Goal: Task Accomplishment & Management: Manage account settings

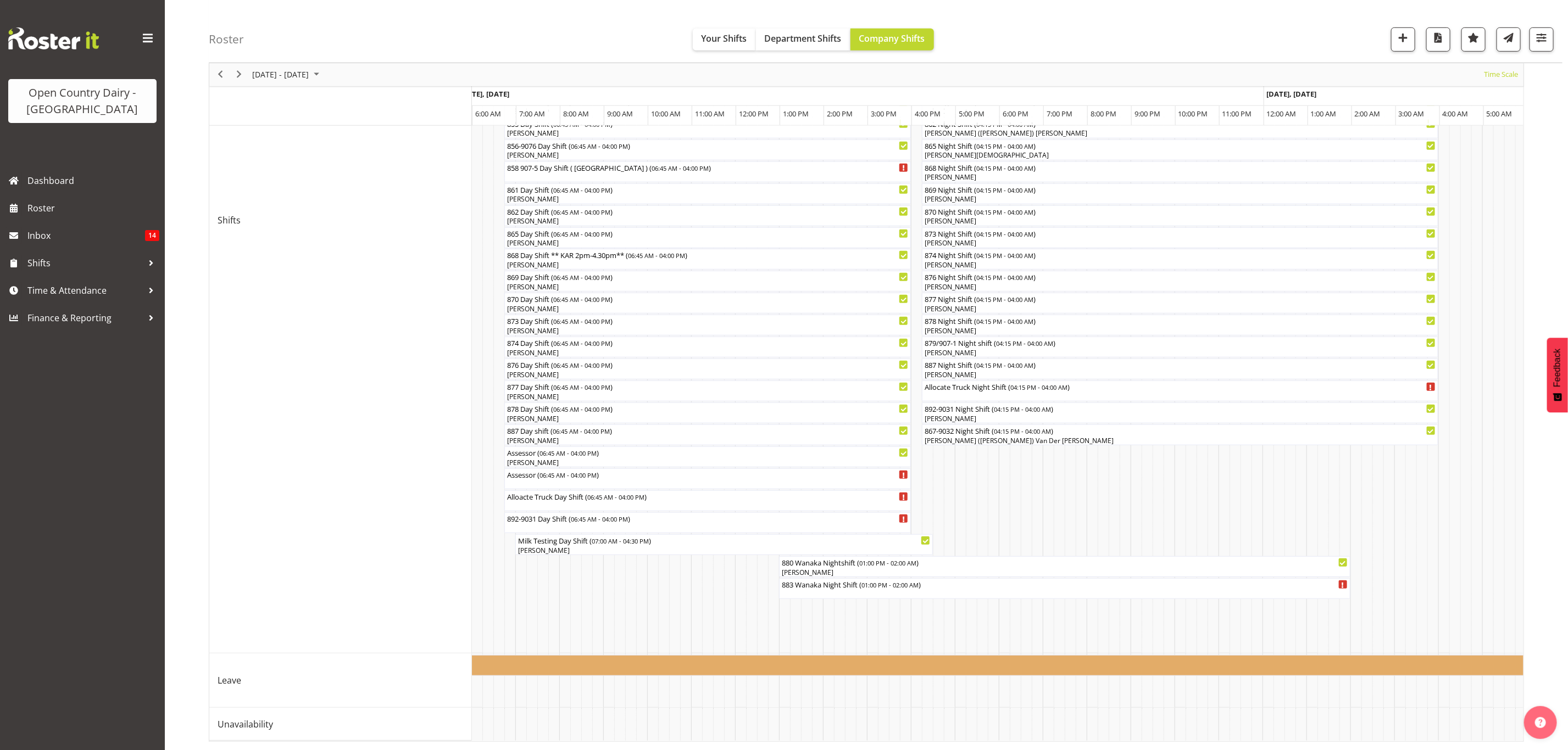
scroll to position [0, 1302]
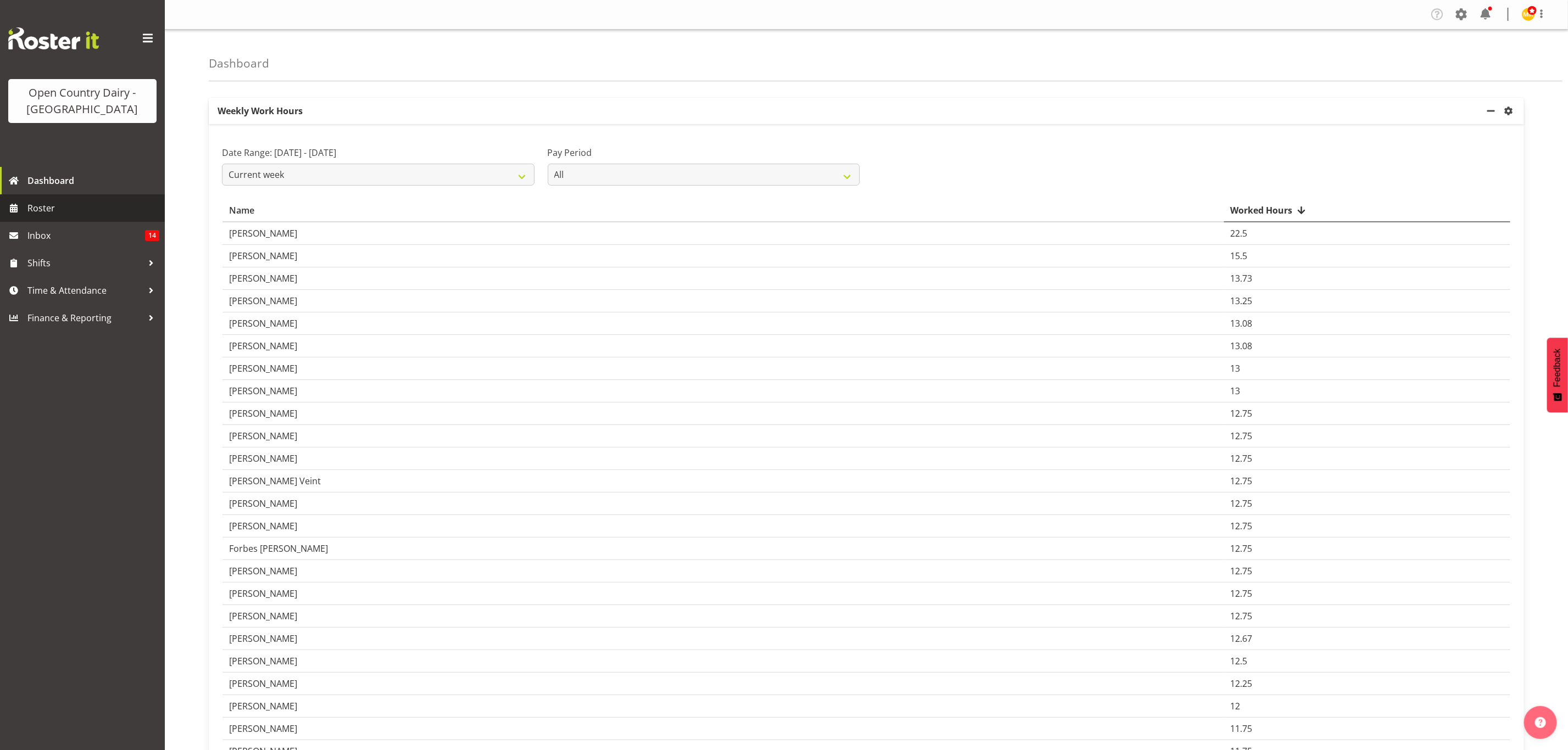
click at [97, 203] on span "Roster" at bounding box center [93, 208] width 132 height 16
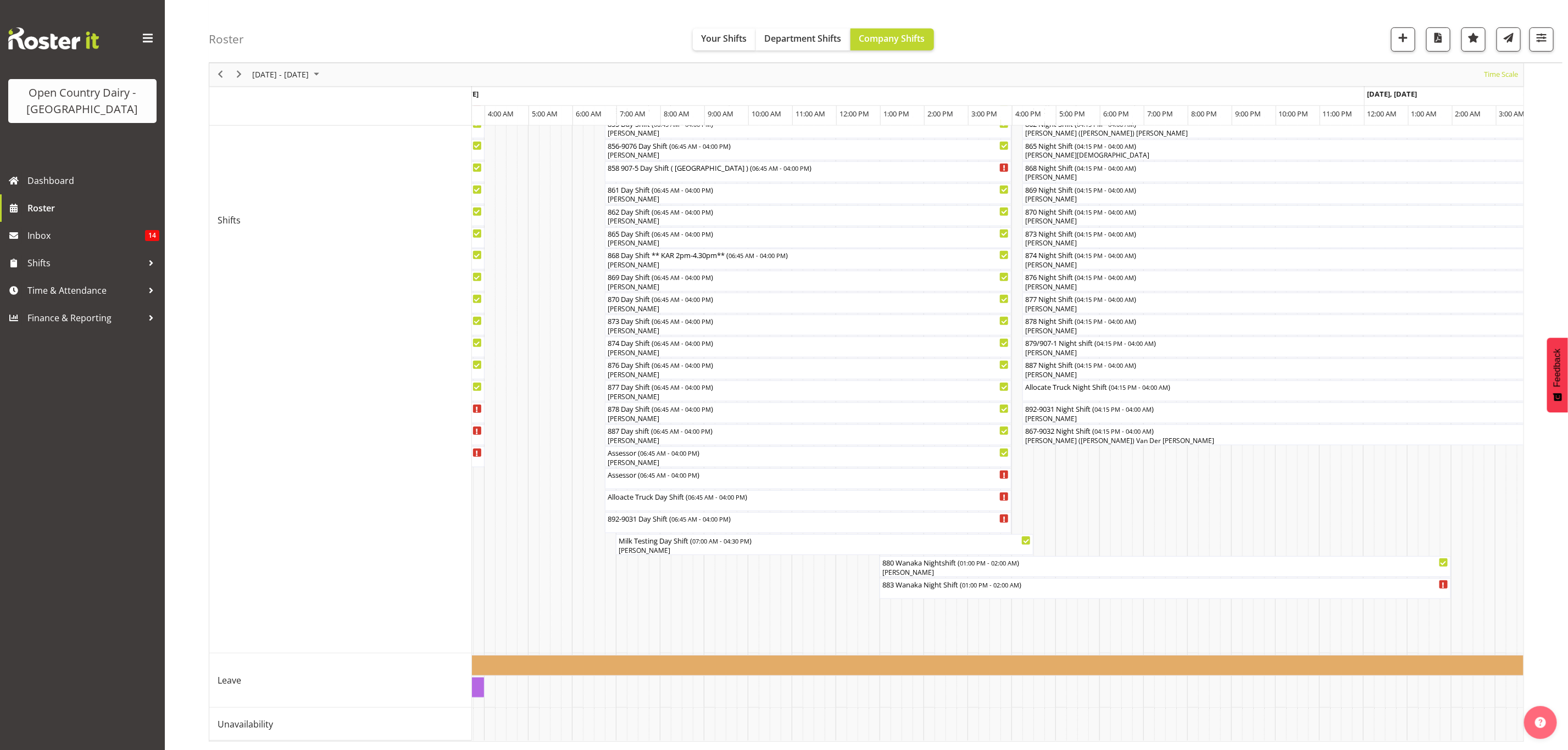
scroll to position [0, 1170]
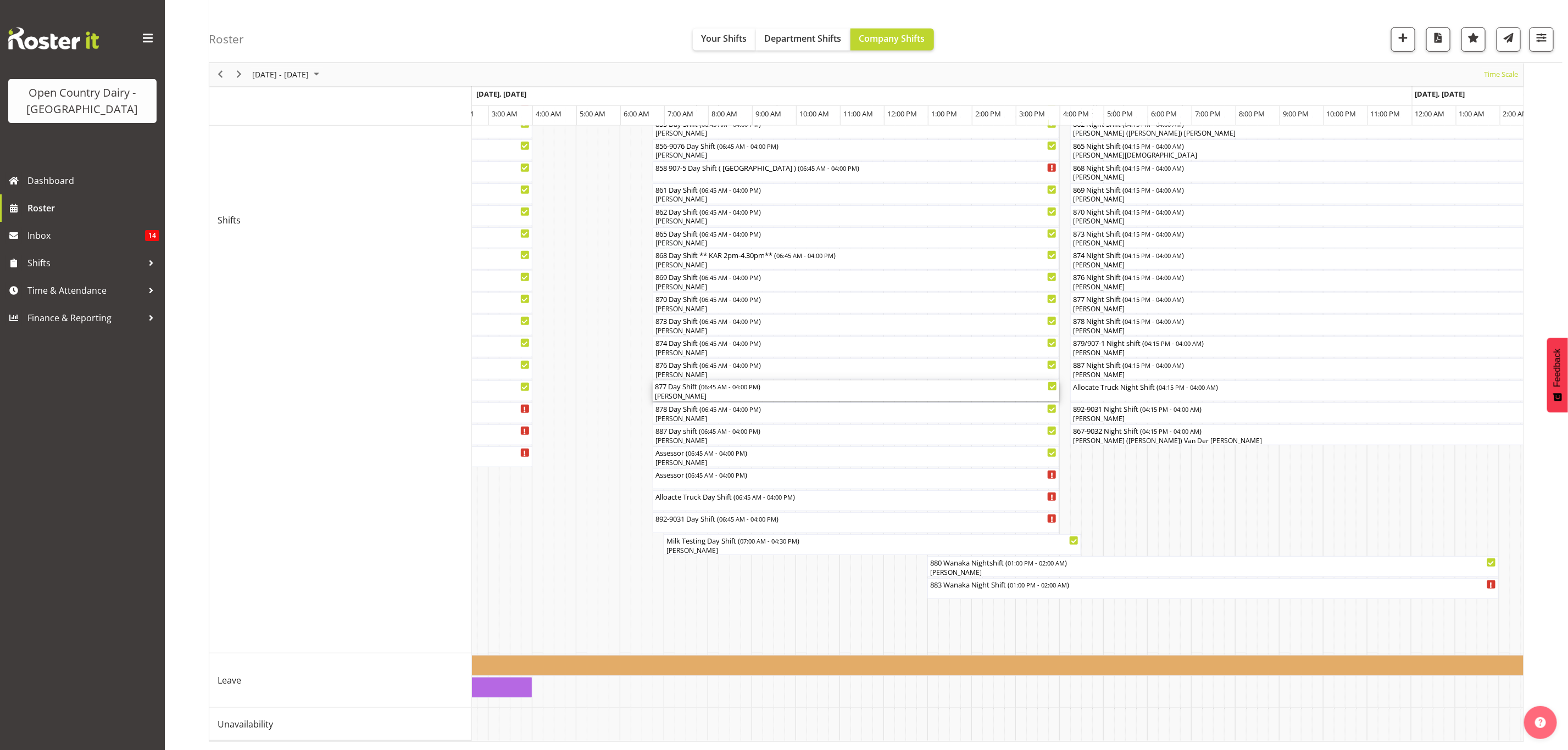
click at [736, 381] on div "877 Day Shift ( 06:45 AM - 04:00 PM )" at bounding box center [856, 386] width 402 height 11
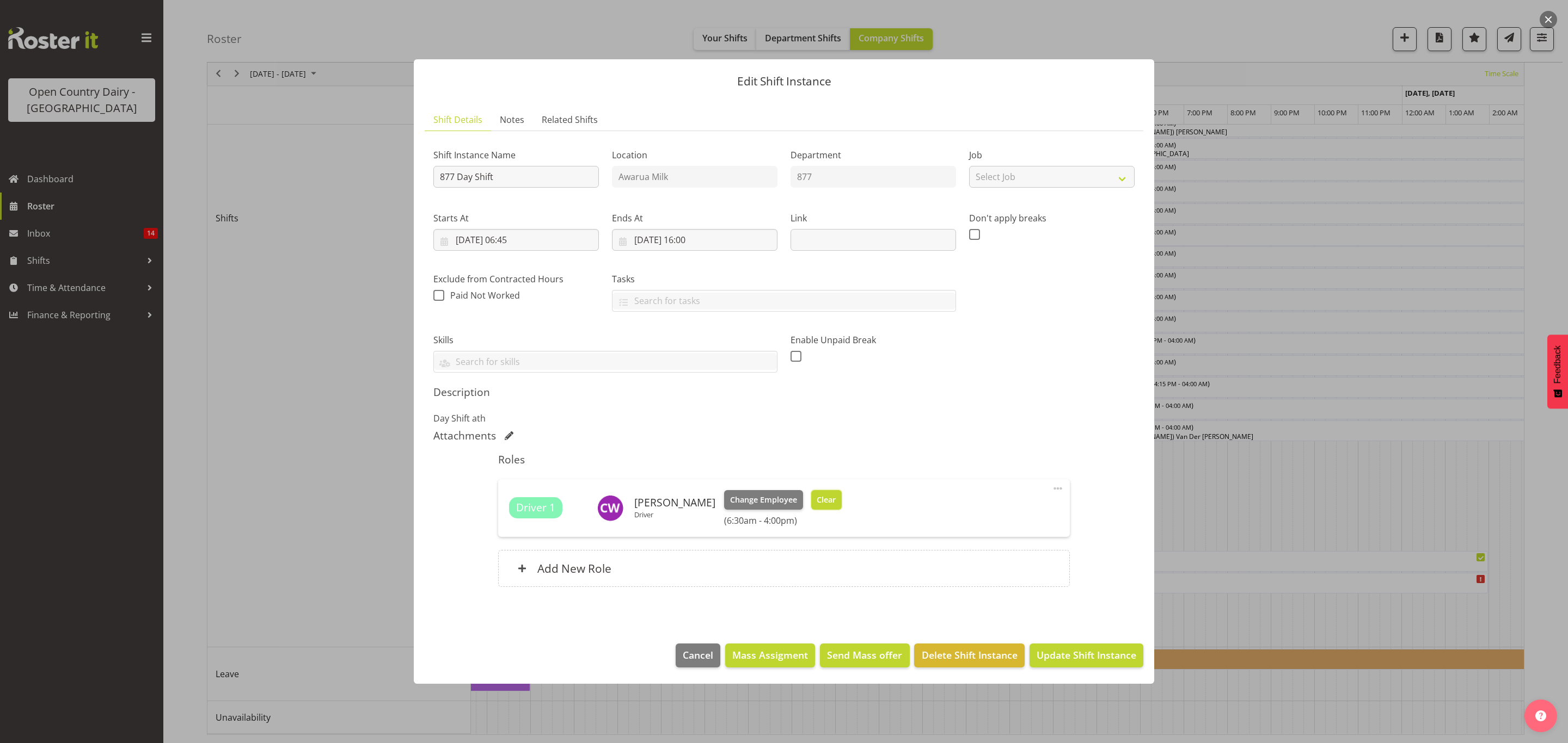
click at [813, 507] on button "Clear" at bounding box center [827, 500] width 31 height 19
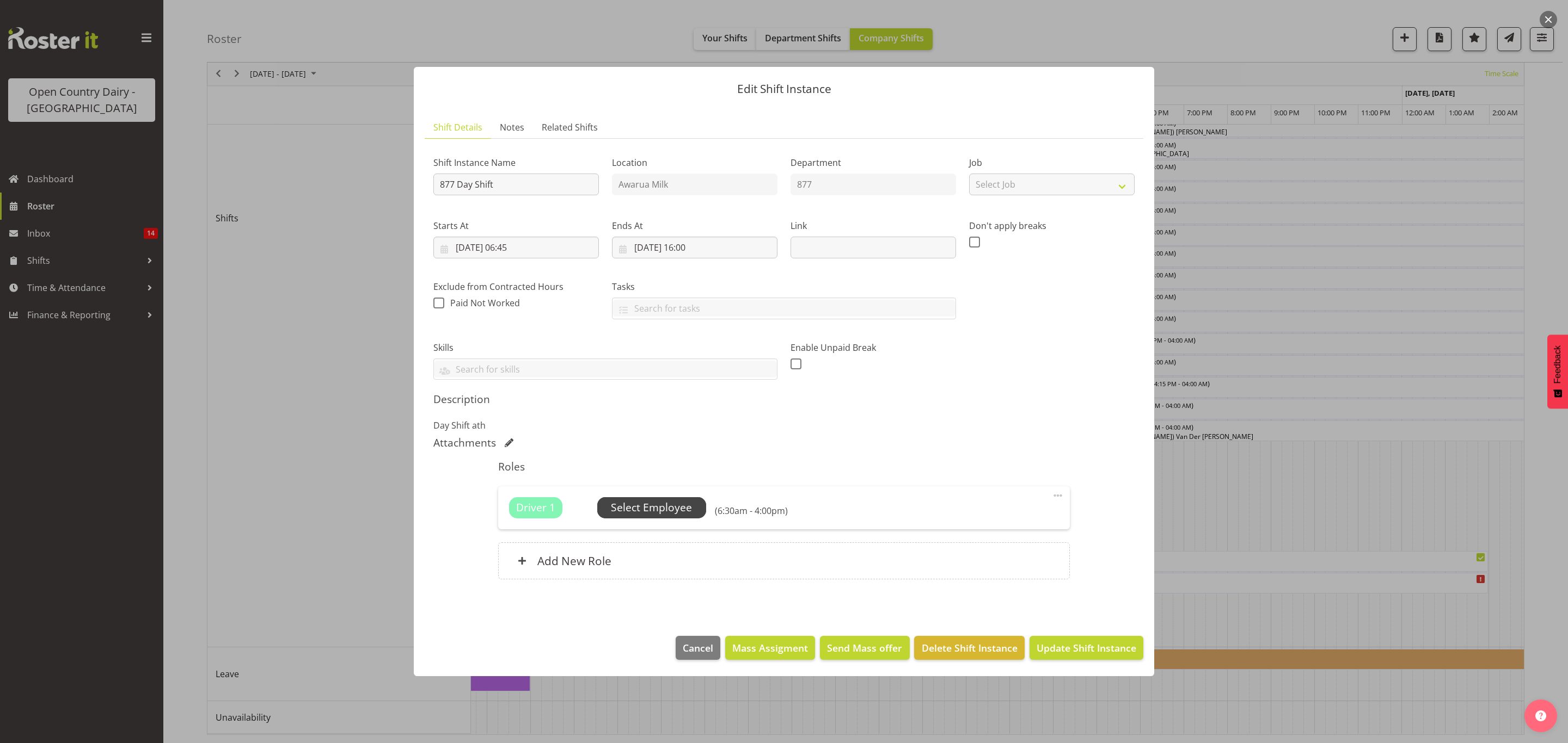
click at [670, 509] on span "Select Employee" at bounding box center [652, 508] width 81 height 15
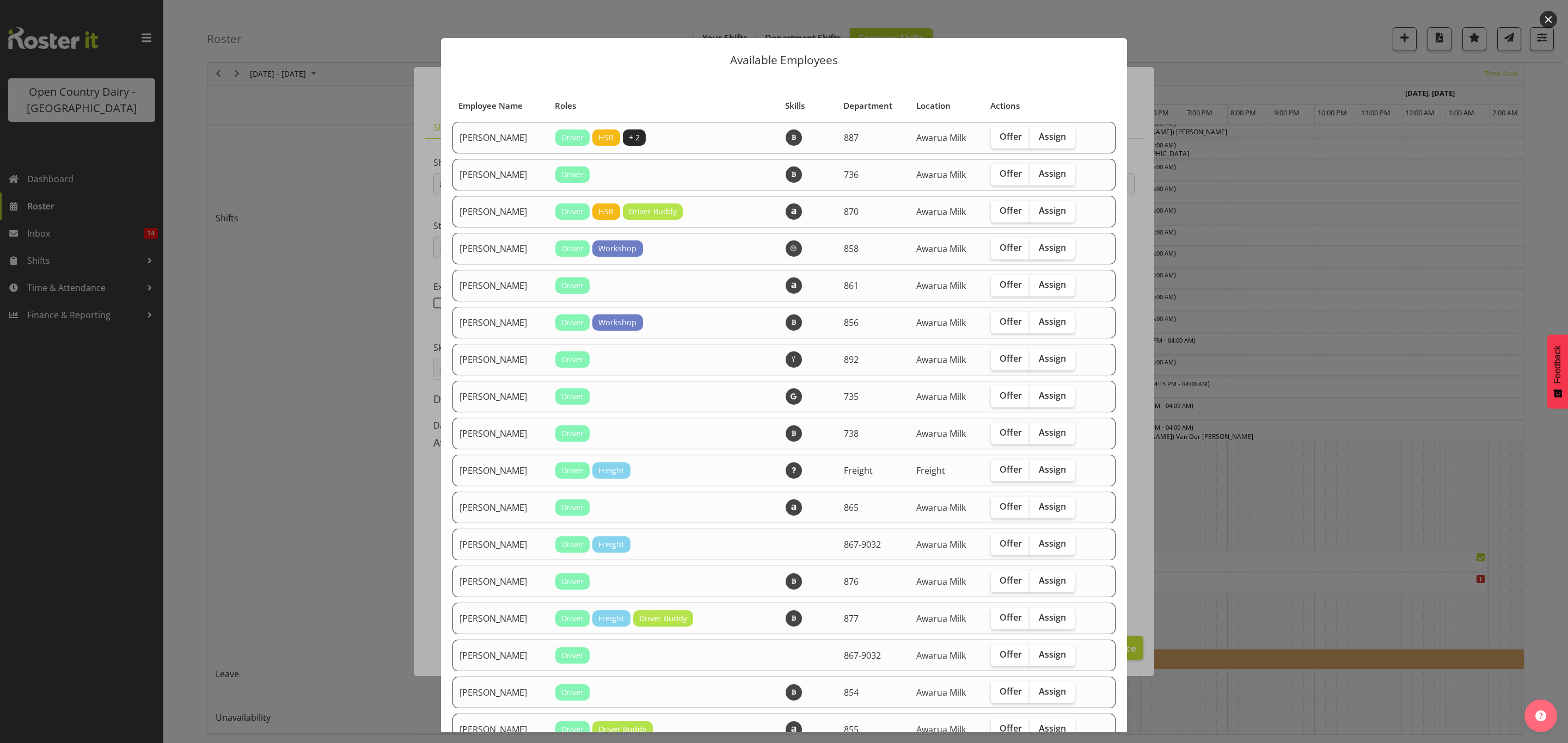
click at [1548, 17] on button "button" at bounding box center [1548, 19] width 17 height 17
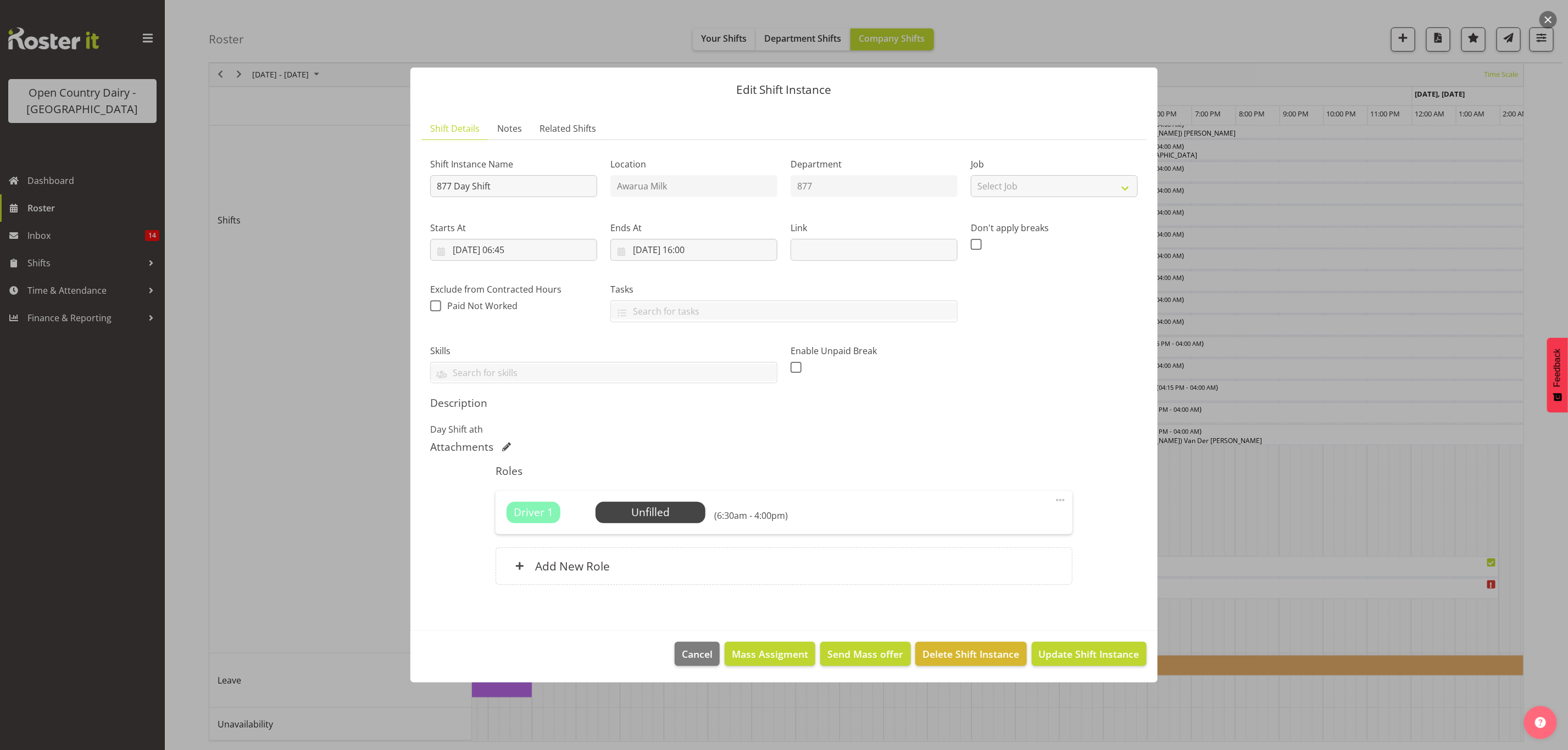
click at [1556, 12] on div at bounding box center [784, 375] width 1568 height 750
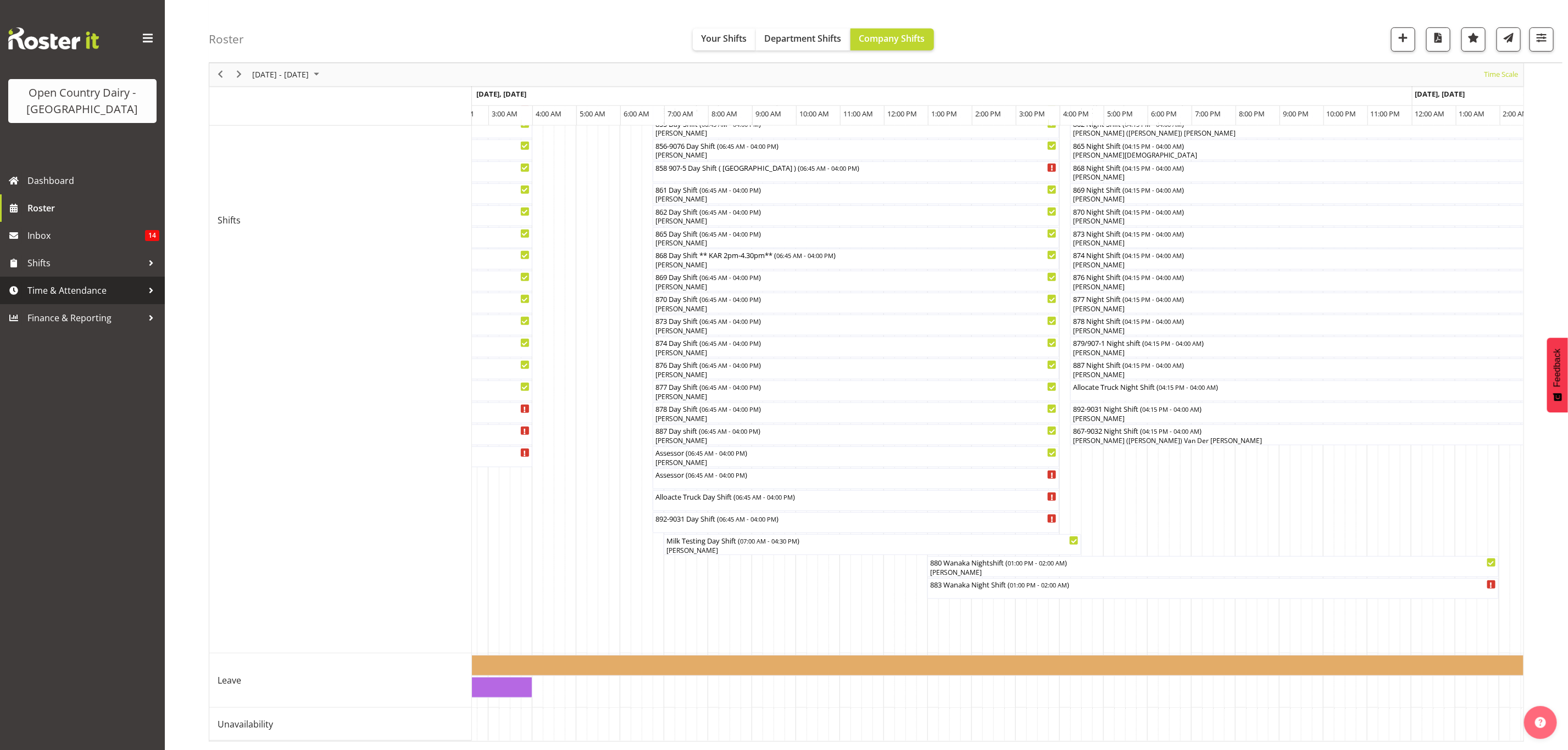
click at [149, 277] on link "Time & Attendance" at bounding box center [82, 291] width 165 height 27
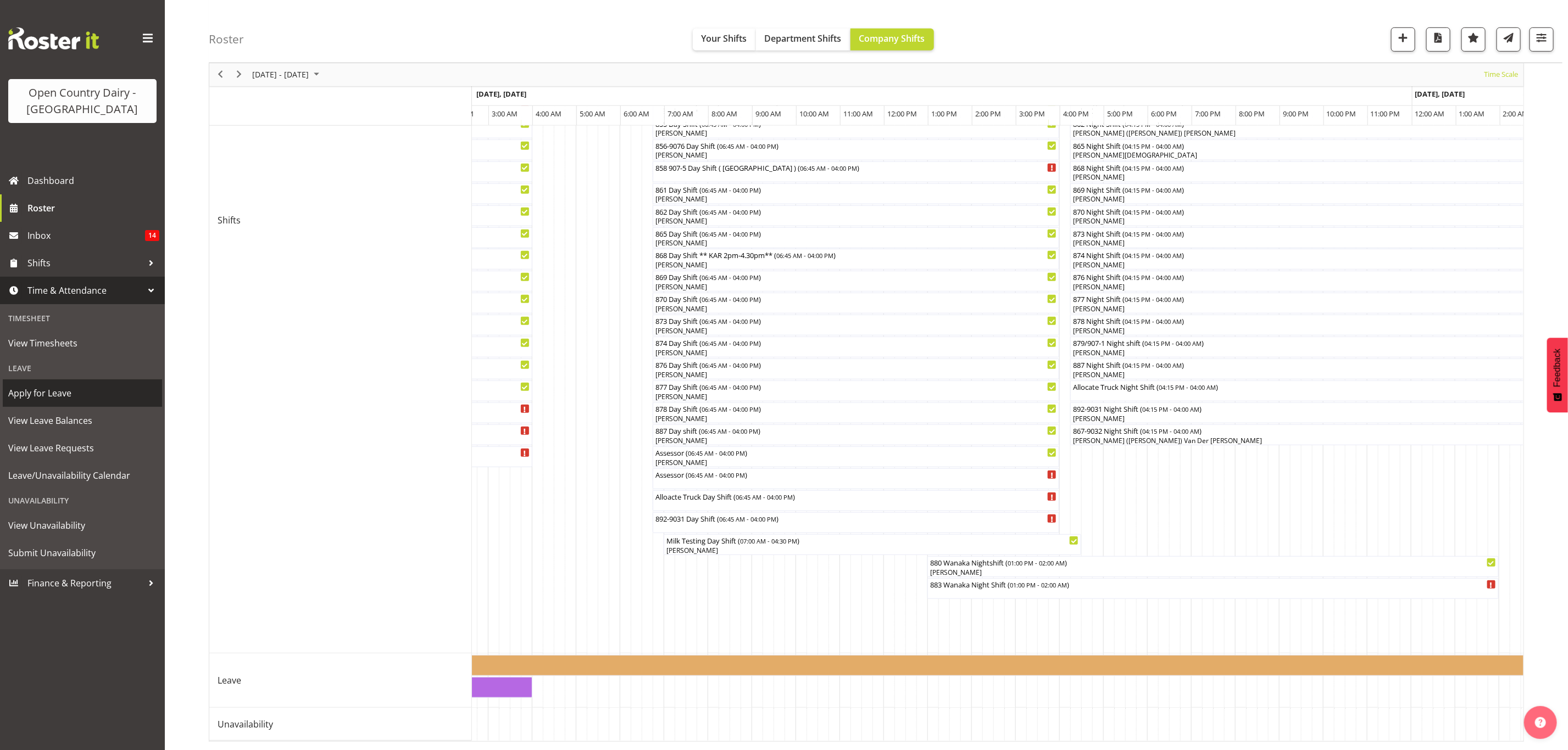
click at [78, 394] on span "Apply for Leave" at bounding box center [83, 393] width 149 height 16
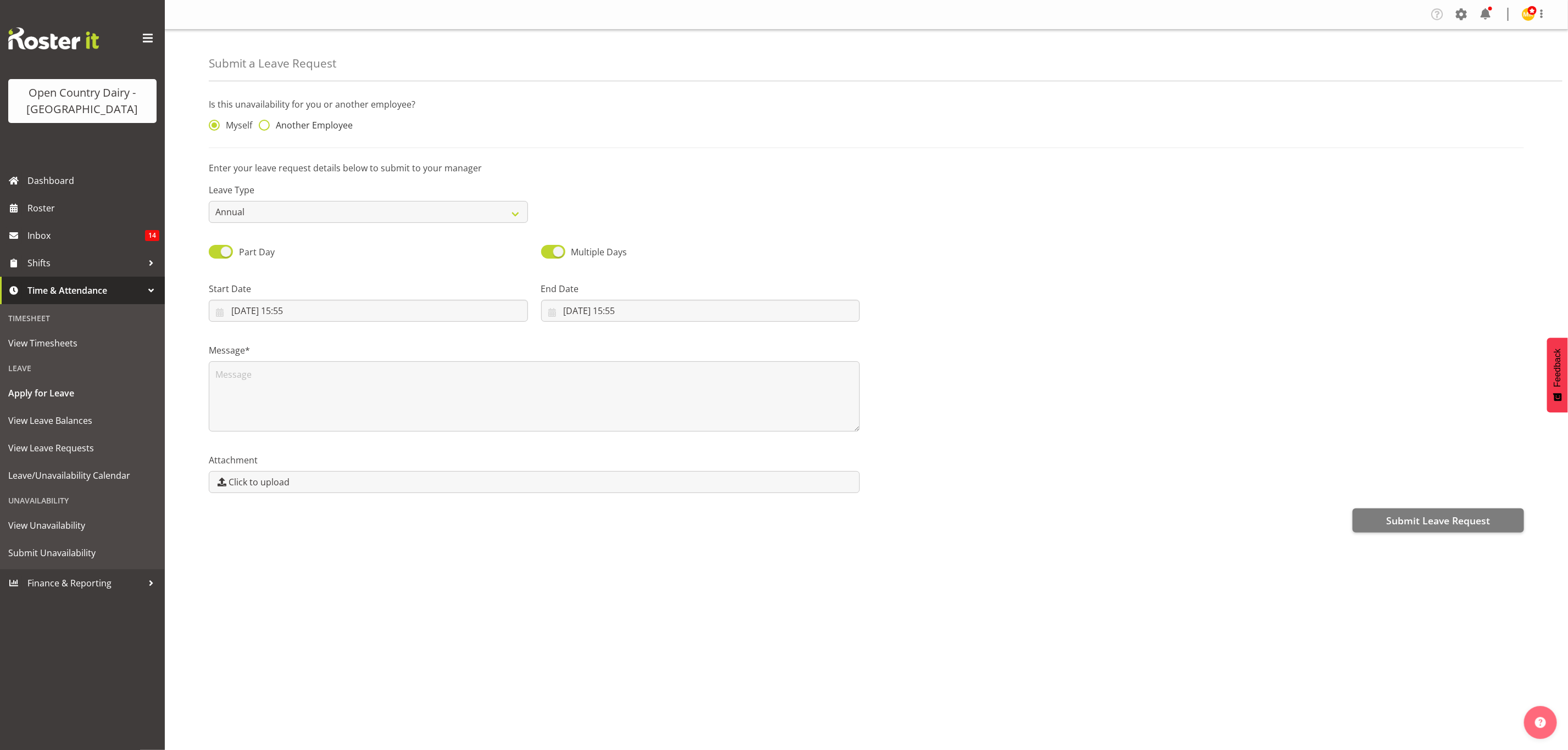
click at [323, 129] on span "Another Employee" at bounding box center [311, 125] width 83 height 11
click at [266, 129] on input "Another Employee" at bounding box center [262, 125] width 7 height 7
radio input "true"
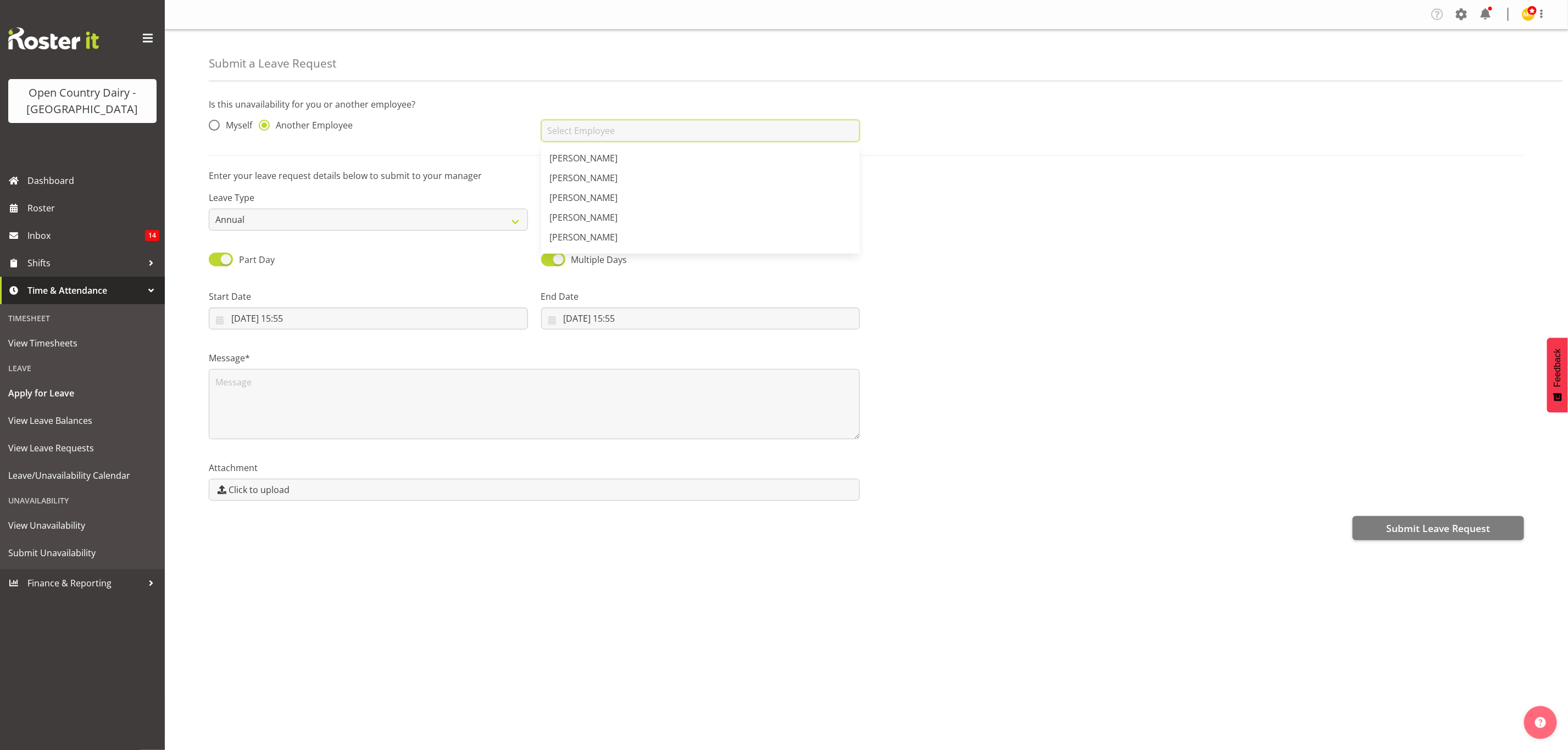
click at [623, 123] on input "text" at bounding box center [701, 131] width 319 height 22
click at [572, 160] on span "[PERSON_NAME]" at bounding box center [584, 158] width 68 height 12
type input "[PERSON_NAME]"
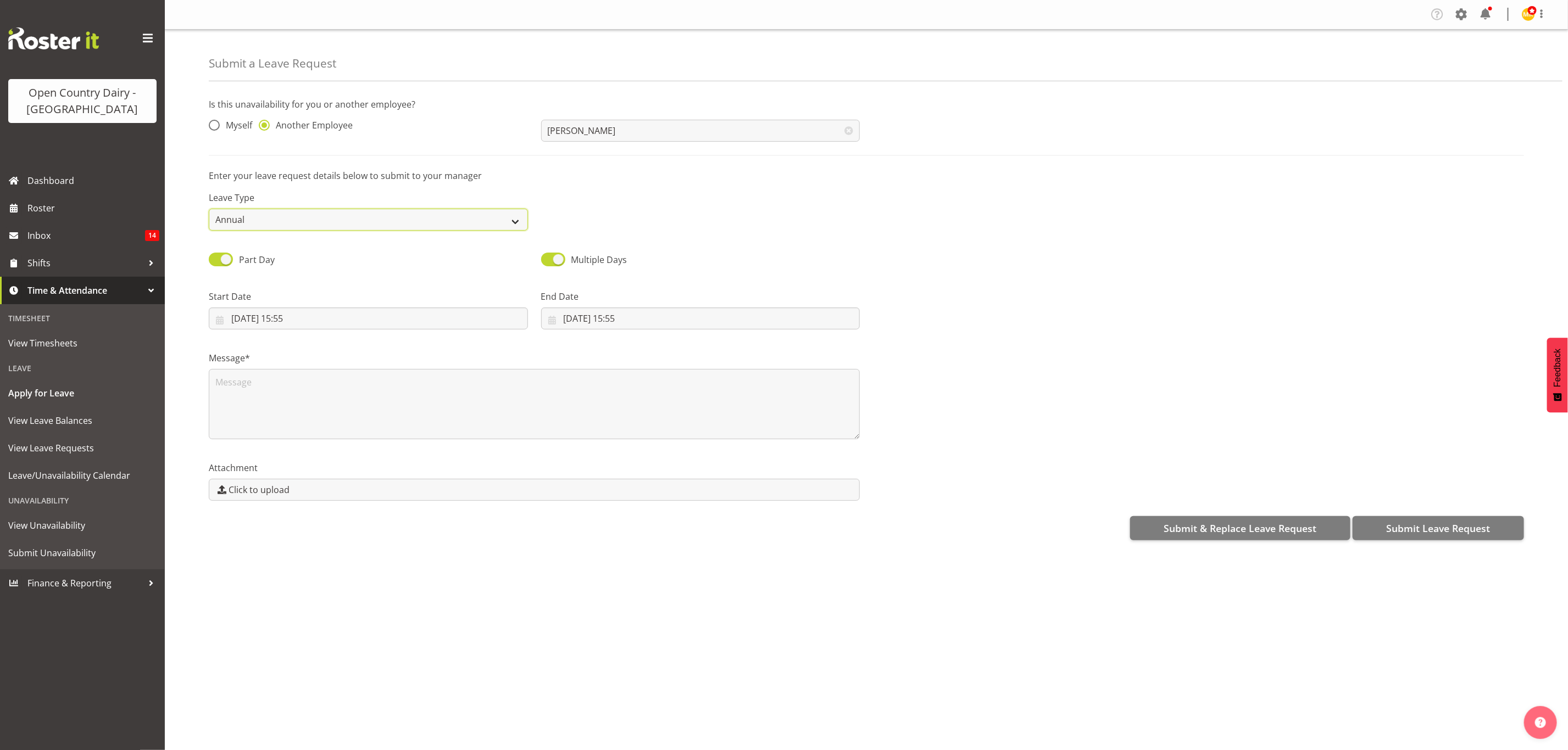
click at [496, 225] on select "Annual Sick Leave Without Pay Bereavement Domestic Violence Parental Jury Servi…" at bounding box center [368, 220] width 319 height 22
select select "Sick"
click at [209, 209] on select "Annual Sick Leave Without Pay Bereavement Domestic Violence Parental Jury Servi…" at bounding box center [368, 220] width 319 height 22
click at [405, 315] on input "06/10/2025, 15:55" at bounding box center [368, 319] width 319 height 22
click at [292, 424] on link "7" at bounding box center [287, 428] width 22 height 22
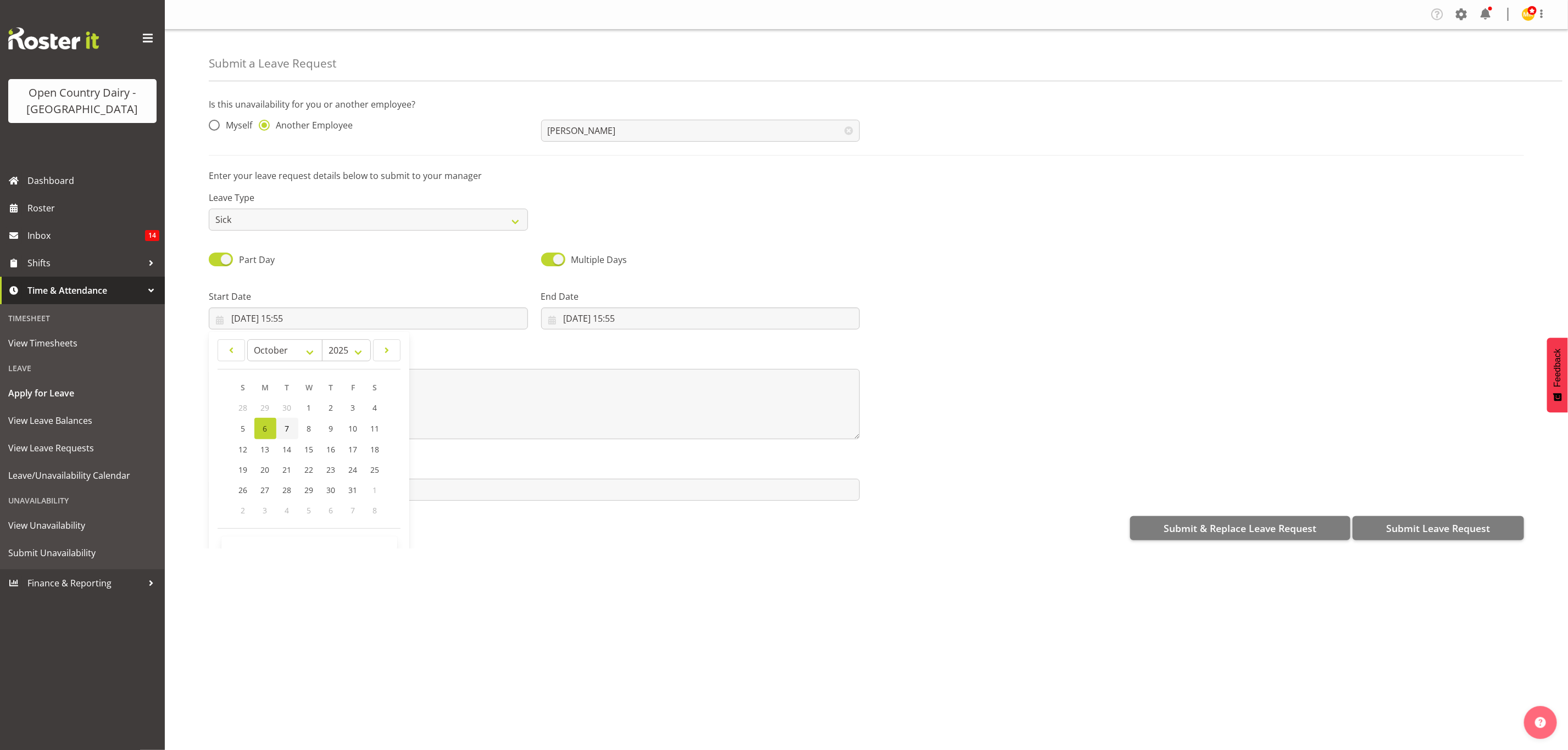
type input "07/10/2025, 15:55"
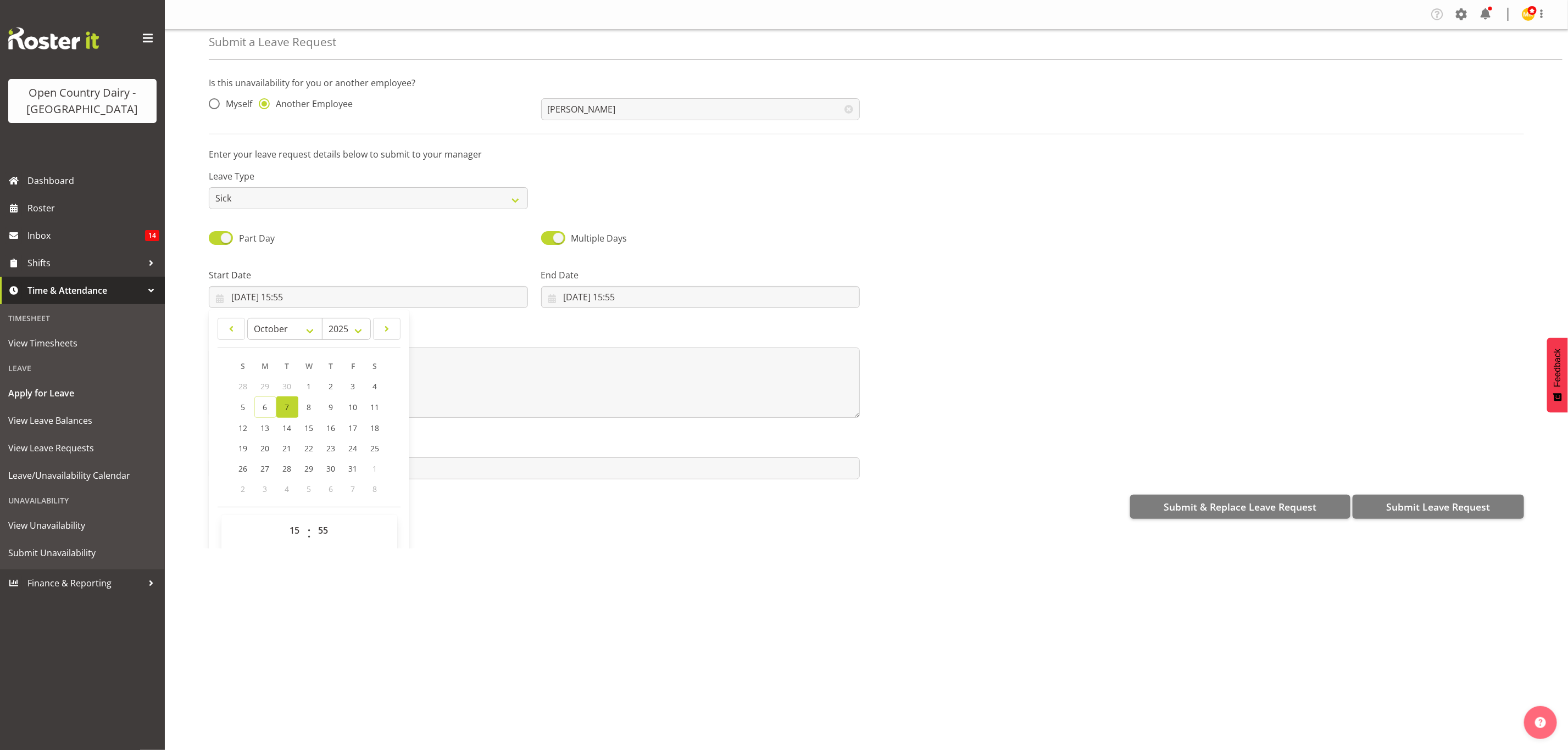
scroll to position [33, 0]
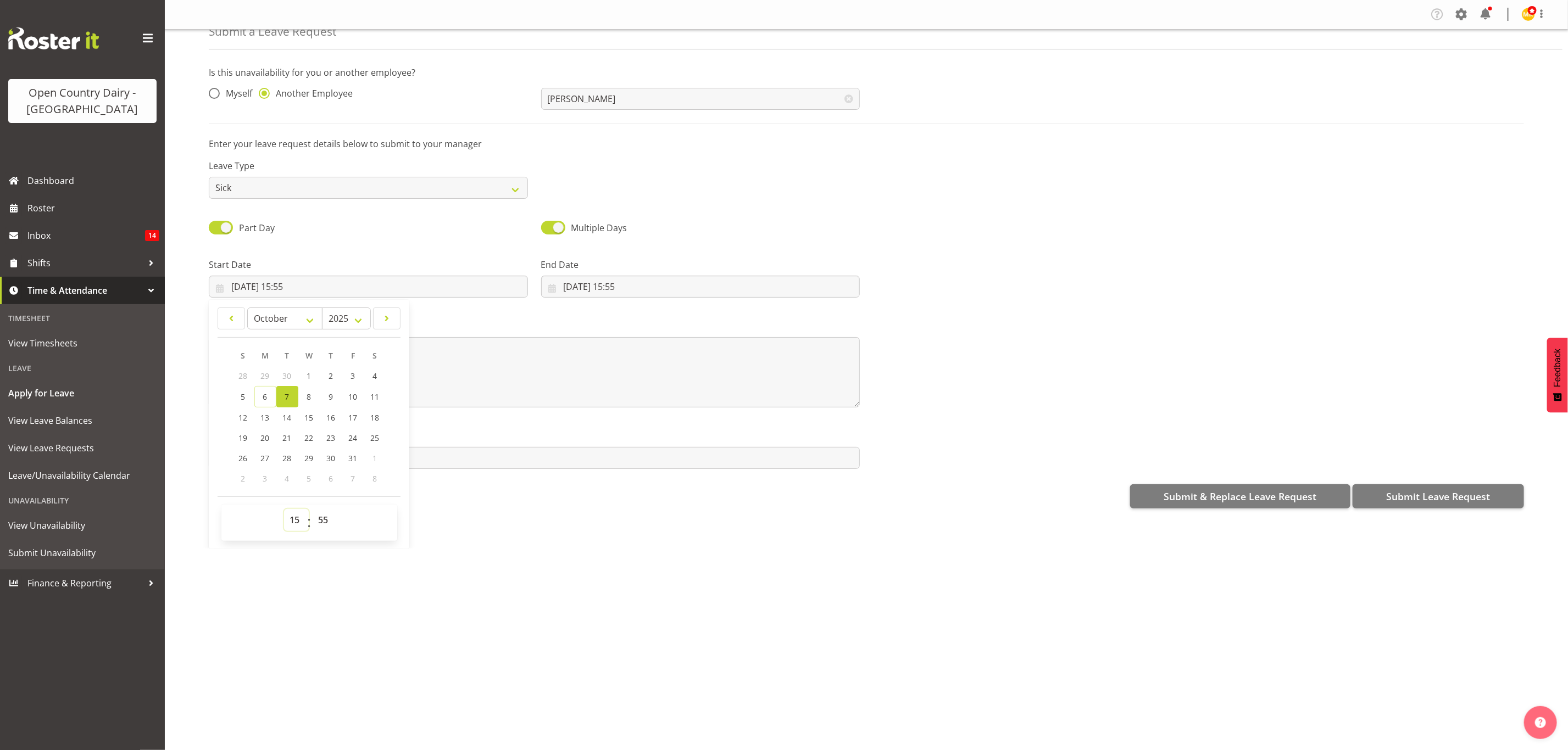
click at [299, 519] on select "00 01 02 03 04 05 06 07 08 09 10 11 12 13 14 15 16 17 18 19 20 21 22 23" at bounding box center [297, 520] width 25 height 22
select select "6"
click at [284, 509] on select "00 01 02 03 04 05 06 07 08 09 10 11 12 13 14 15 16 17 18 19 20 21 22 23" at bounding box center [297, 520] width 25 height 22
type input "07/10/2025, 06:55"
click at [325, 521] on select "00 01 02 03 04 05 06 07 08 09 10 11 12 13 14 15 16 17 18 19 20 21 22 23 24 25 2…" at bounding box center [325, 520] width 25 height 22
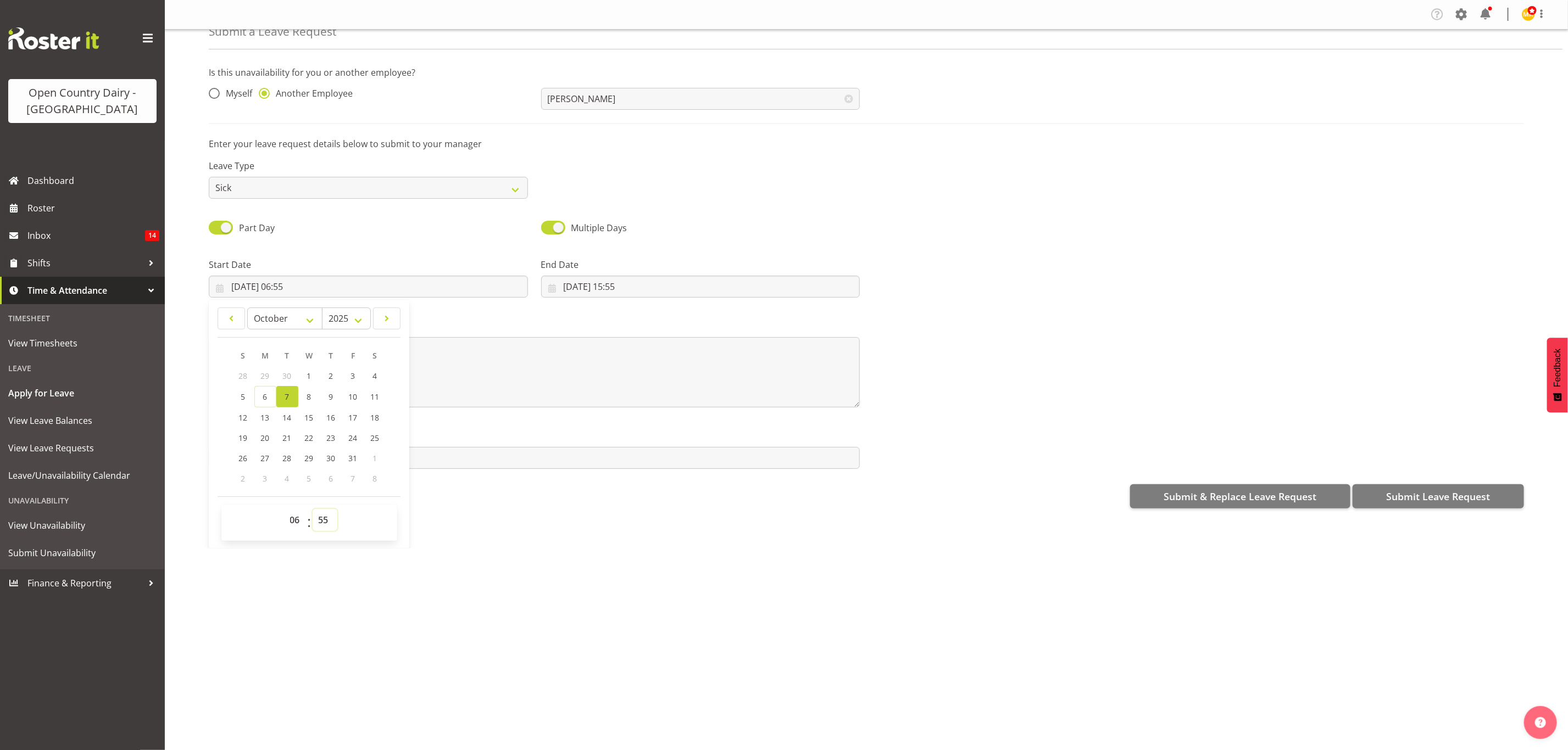
select select "0"
click at [313, 509] on select "00 01 02 03 04 05 06 07 08 09 10 11 12 13 14 15 16 17 18 19 20 21 22 23 24 25 2…" at bounding box center [325, 520] width 25 height 22
type input "07/10/2025, 06:00"
click at [691, 198] on div "Leave Type Annual Sick Leave Without Pay Bereavement Domestic Violence Parental…" at bounding box center [866, 175] width 1328 height 61
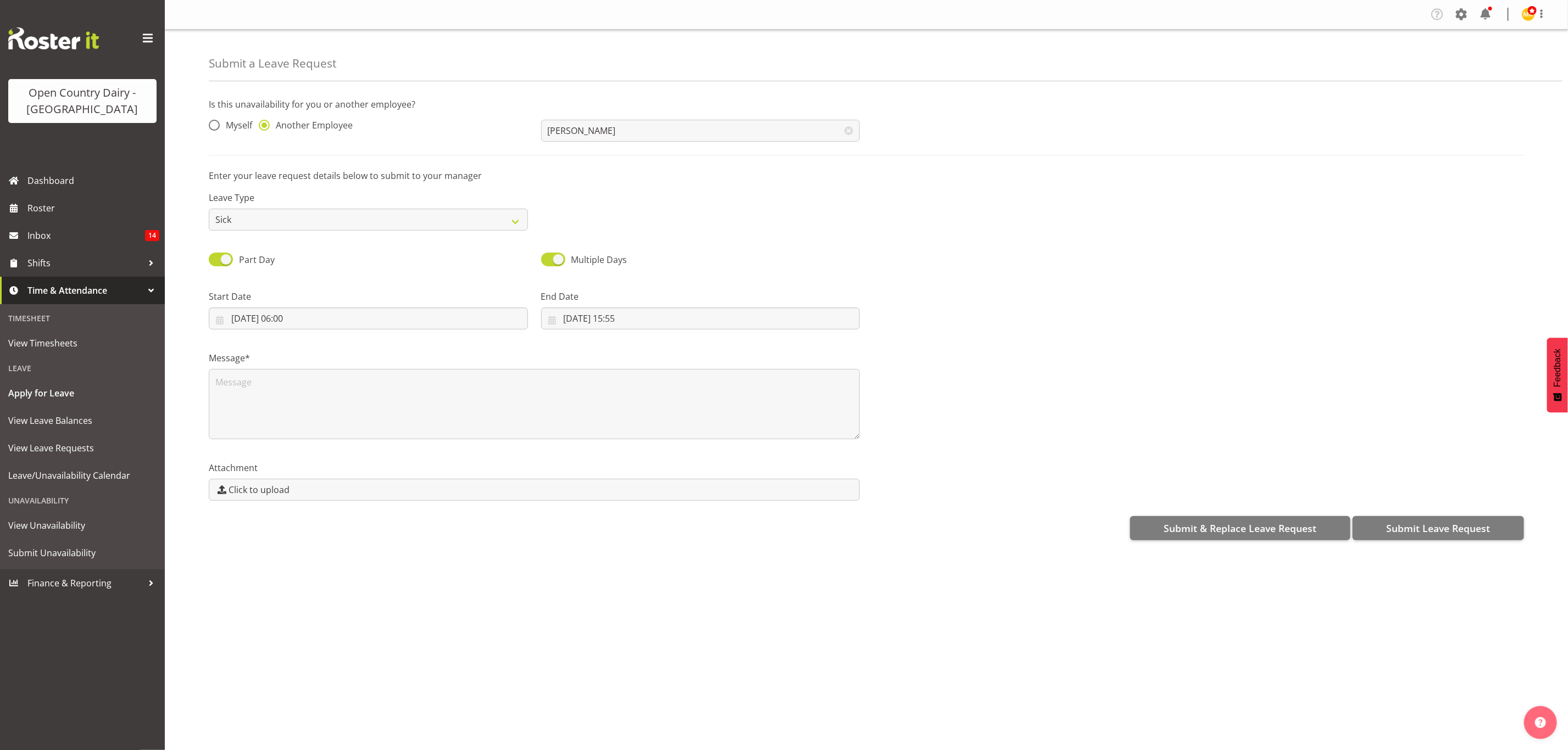
click at [676, 340] on div "Message*" at bounding box center [534, 391] width 664 height 110
click at [673, 318] on input "06/10/2025, 15:55" at bounding box center [701, 319] width 319 height 22
click at [610, 425] on link "7" at bounding box center [619, 428] width 22 height 22
type input "07/10/2025, 15:55"
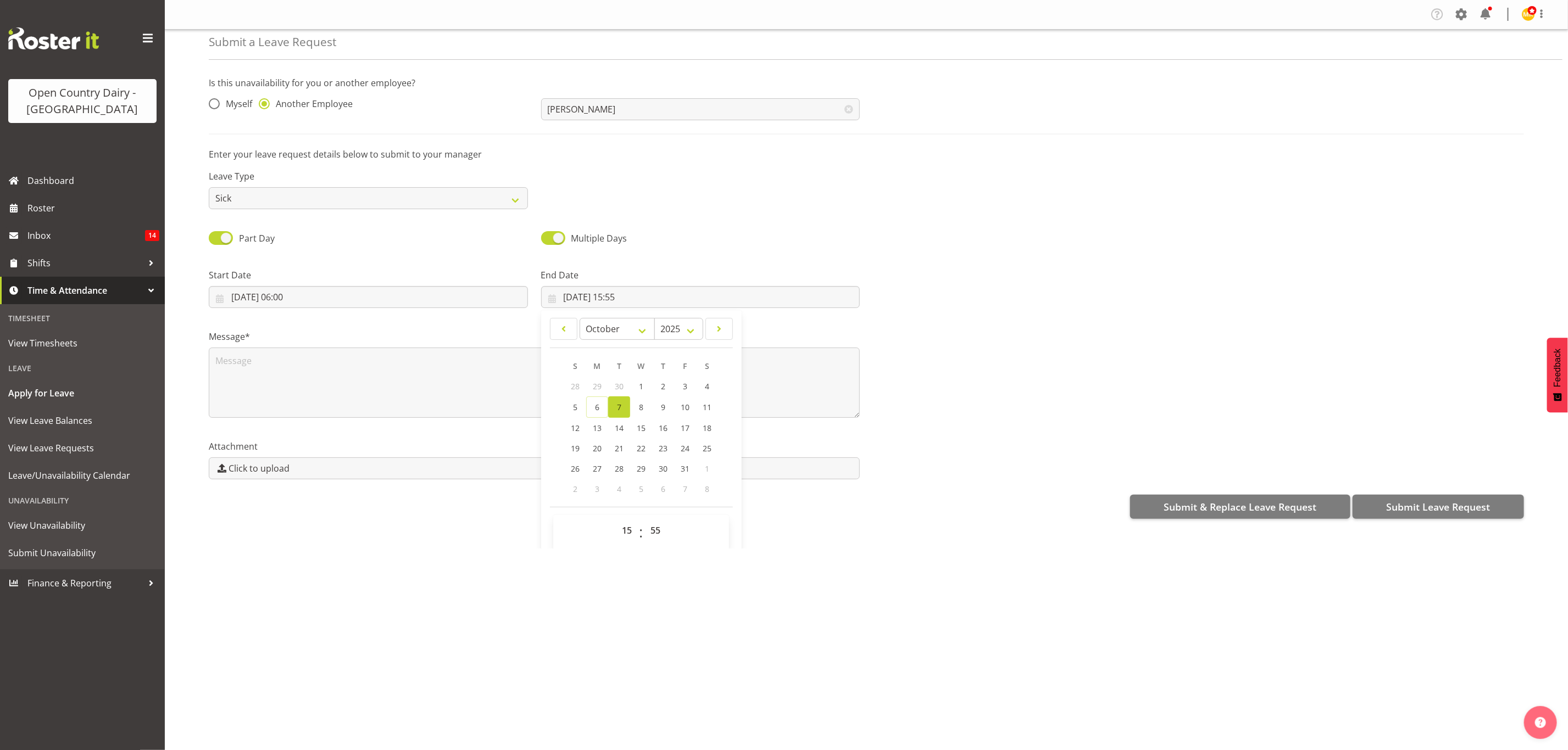
scroll to position [33, 0]
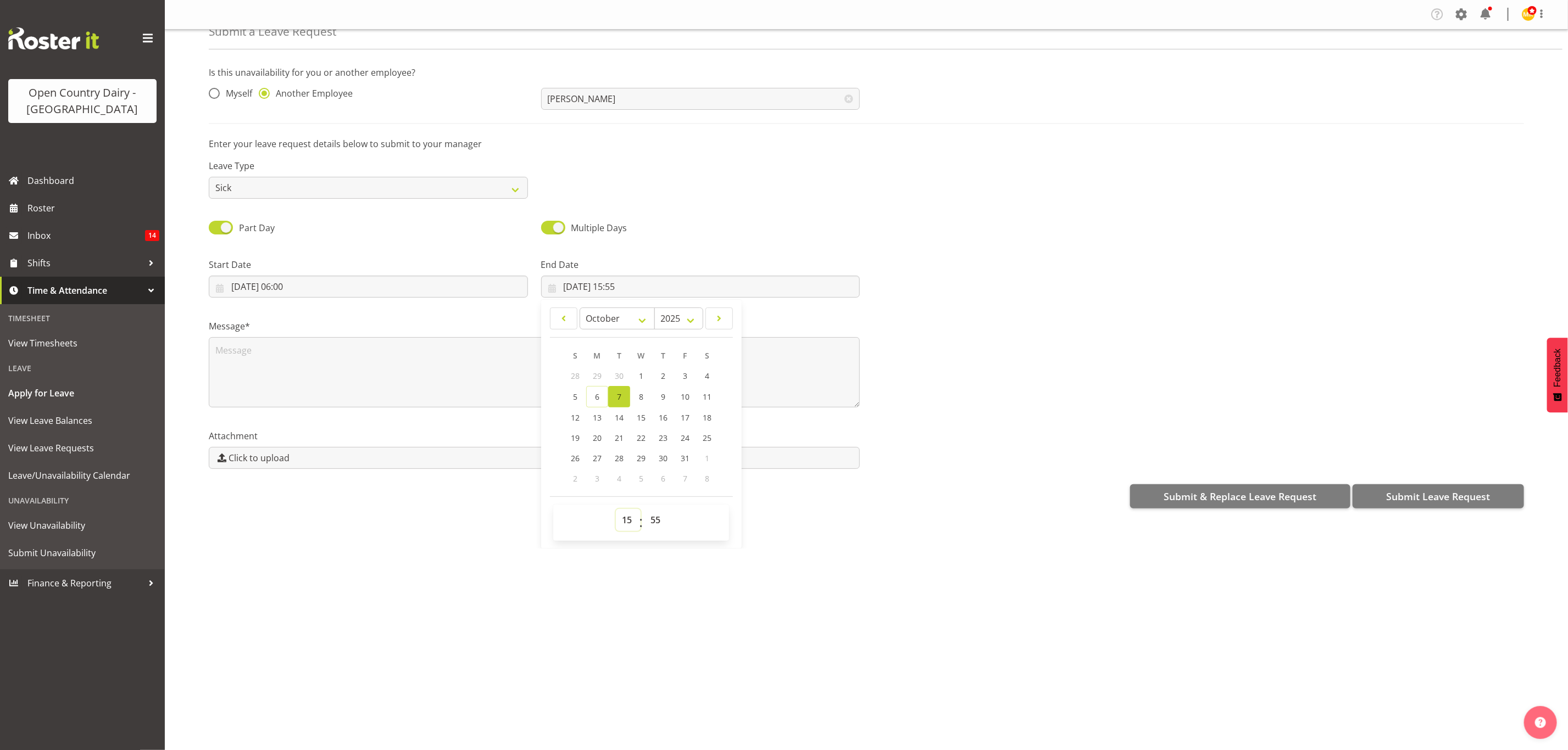
click at [628, 519] on select "00 01 02 03 04 05 06 07 08 09 10 11 12 13 14 15 16 17 18 19 20 21 22 23" at bounding box center [628, 520] width 25 height 22
select select "17"
click at [616, 509] on select "00 01 02 03 04 05 06 07 08 09 10 11 12 13 14 15 16 17 18 19 20 21 22 23" at bounding box center [628, 520] width 25 height 22
type input "07/10/2025, 17:55"
click at [705, 568] on div "Company Settings Roles & Skills Tasks Jobs Employees Locations & Departments Ac…" at bounding box center [866, 375] width 1403 height 750
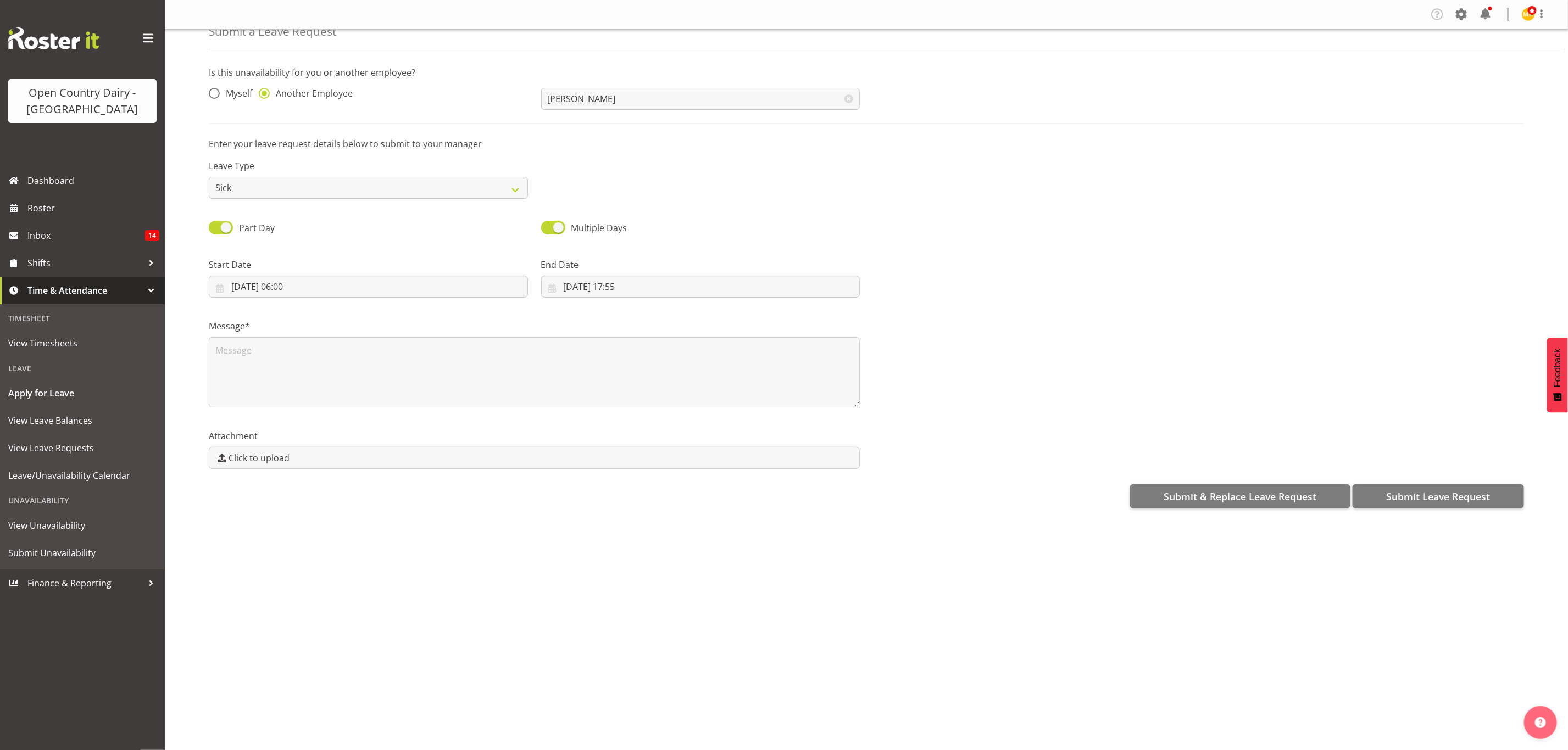
scroll to position [0, 0]
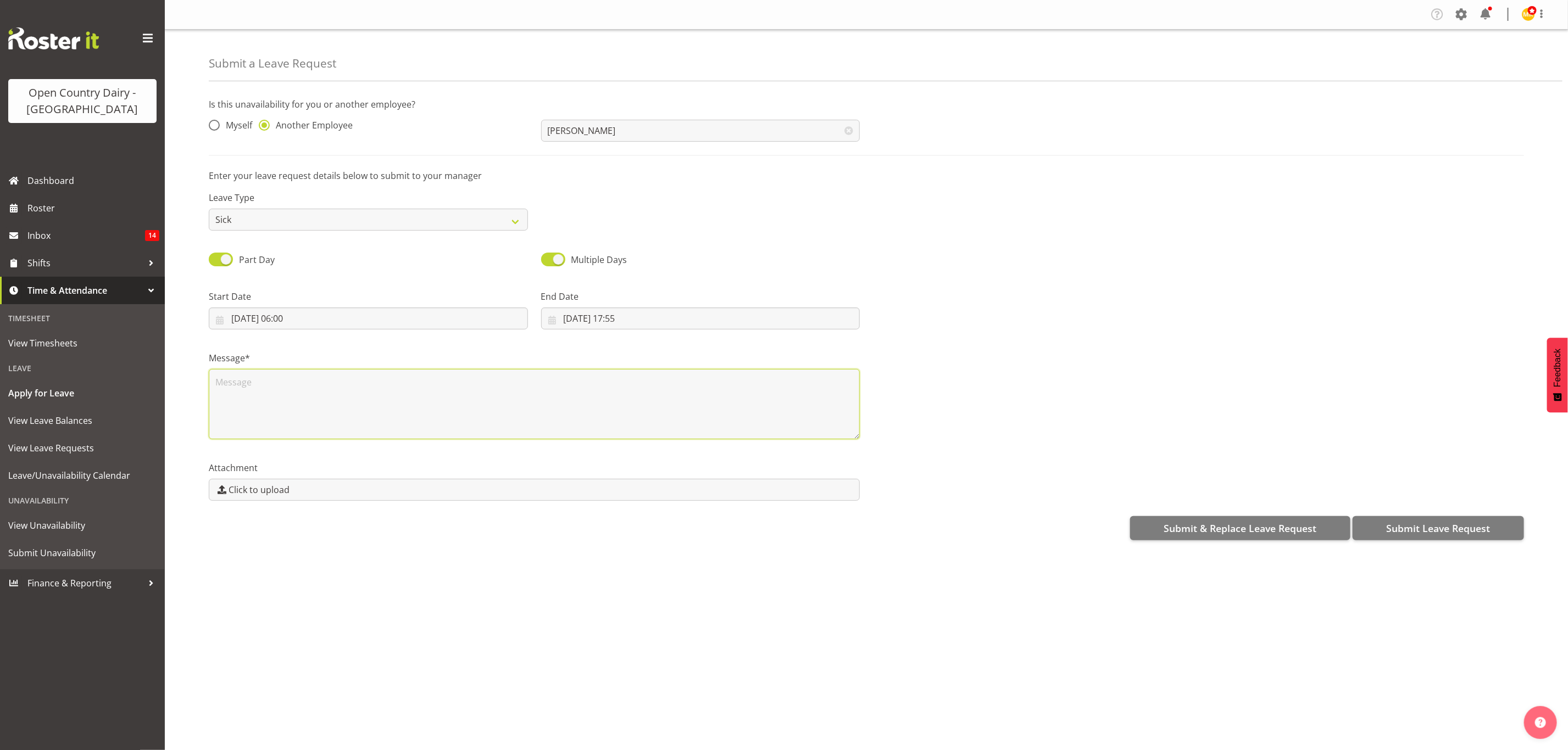
click at [457, 375] on textarea at bounding box center [534, 404] width 651 height 70
type textarea "called in sick"
click at [1447, 530] on span "Submit Leave Request" at bounding box center [1438, 528] width 104 height 14
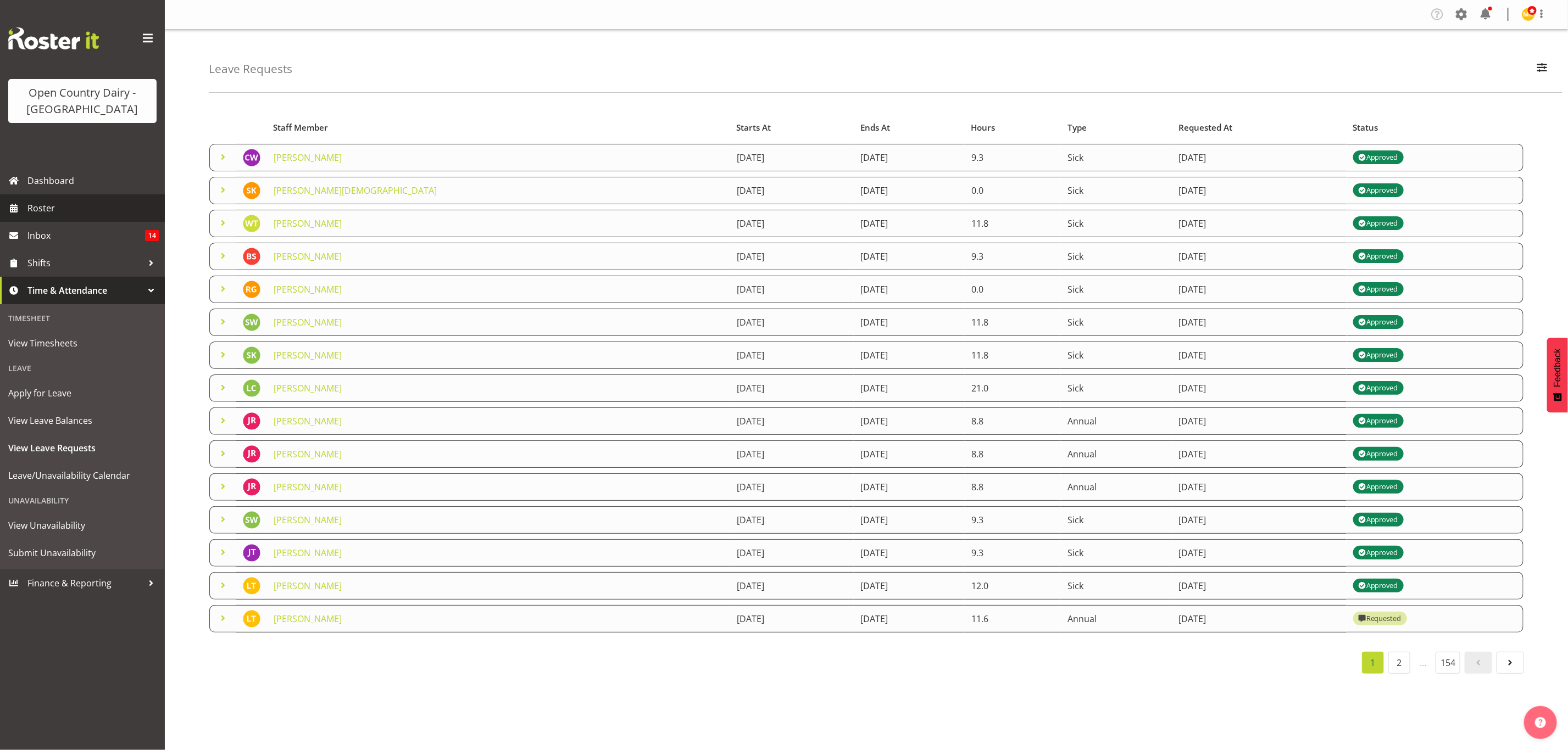
click at [40, 209] on span "Roster" at bounding box center [93, 208] width 132 height 16
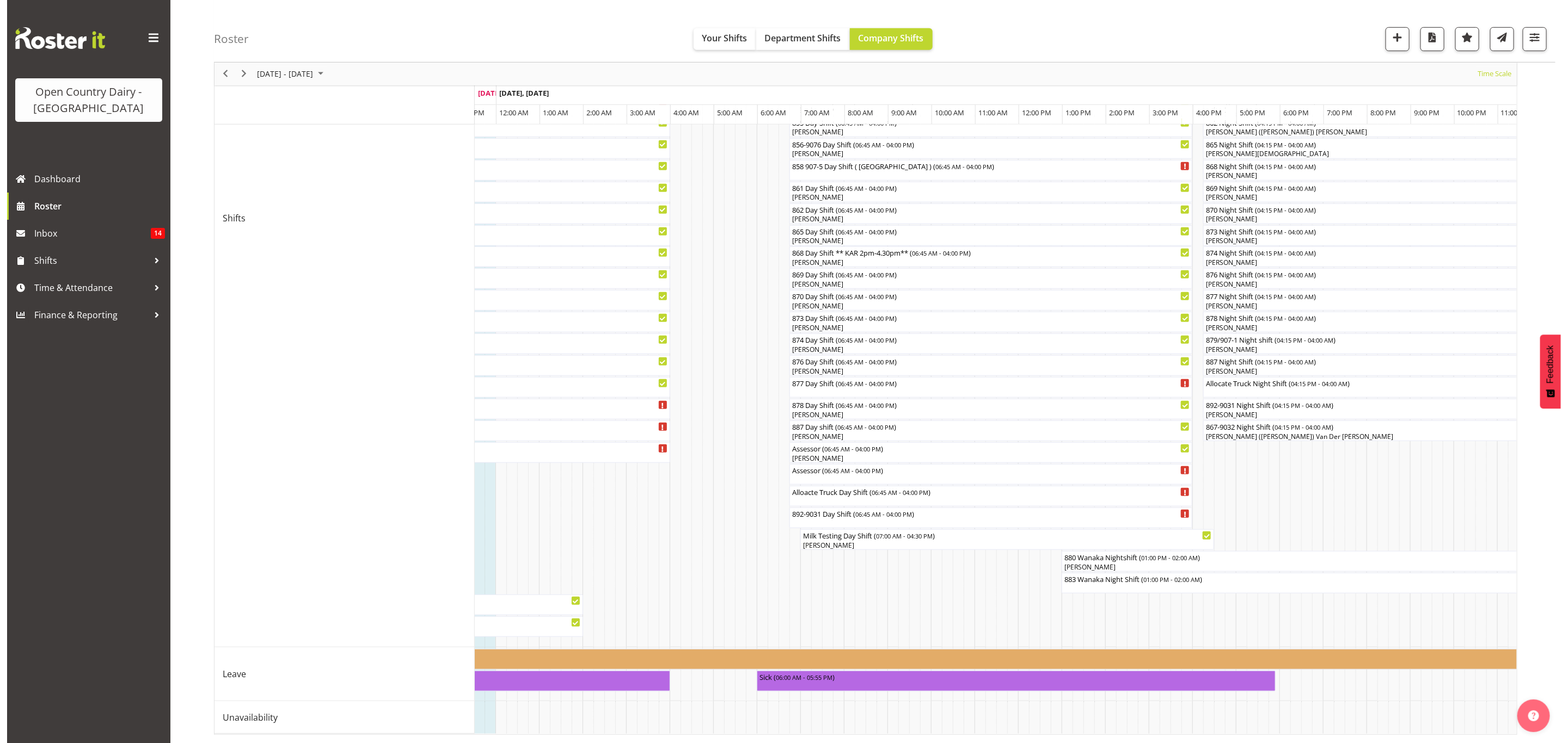
scroll to position [0, 1054]
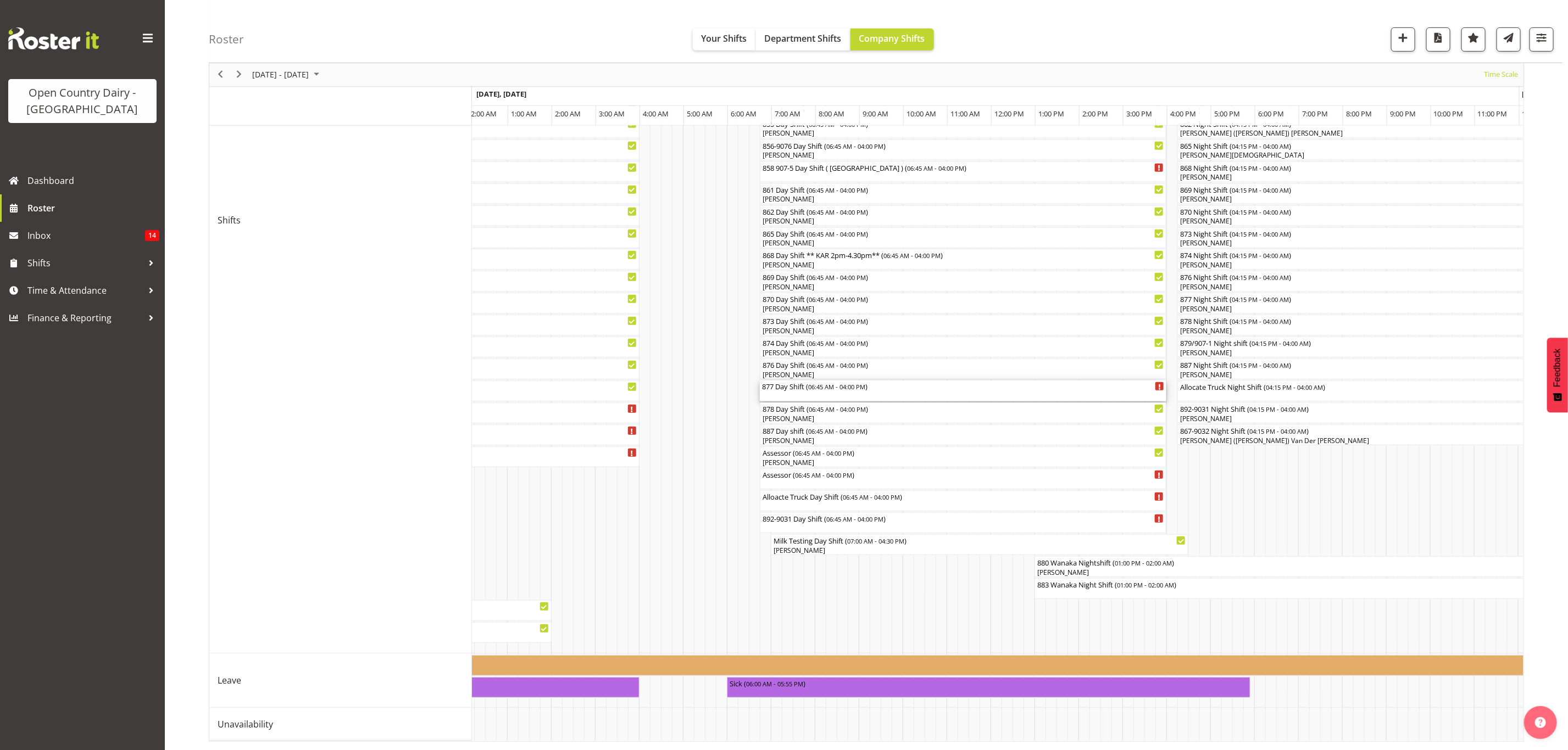
click at [813, 382] on span "06:45 AM - 04:00 PM" at bounding box center [837, 386] width 57 height 8
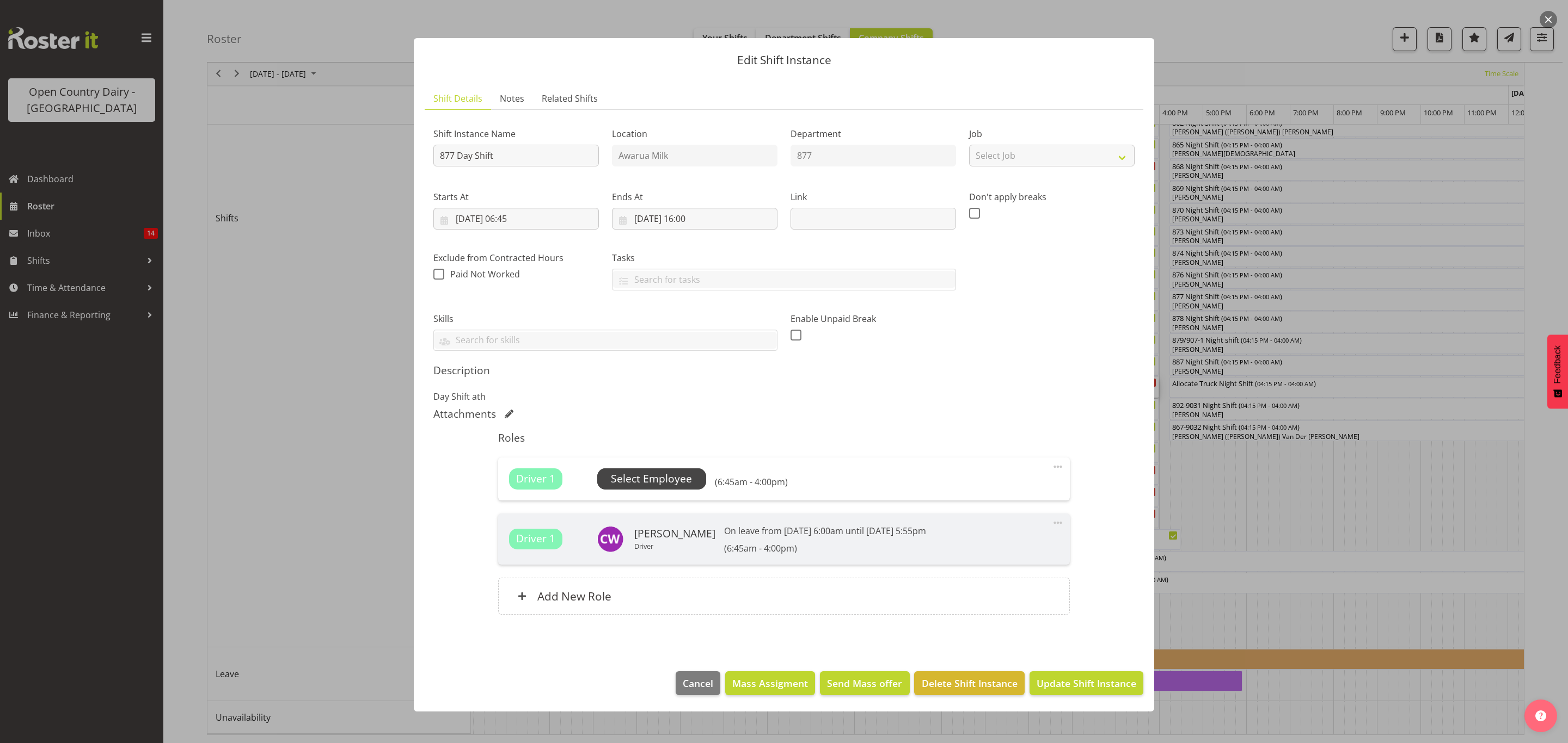
click at [639, 482] on span "Select Employee" at bounding box center [652, 479] width 81 height 15
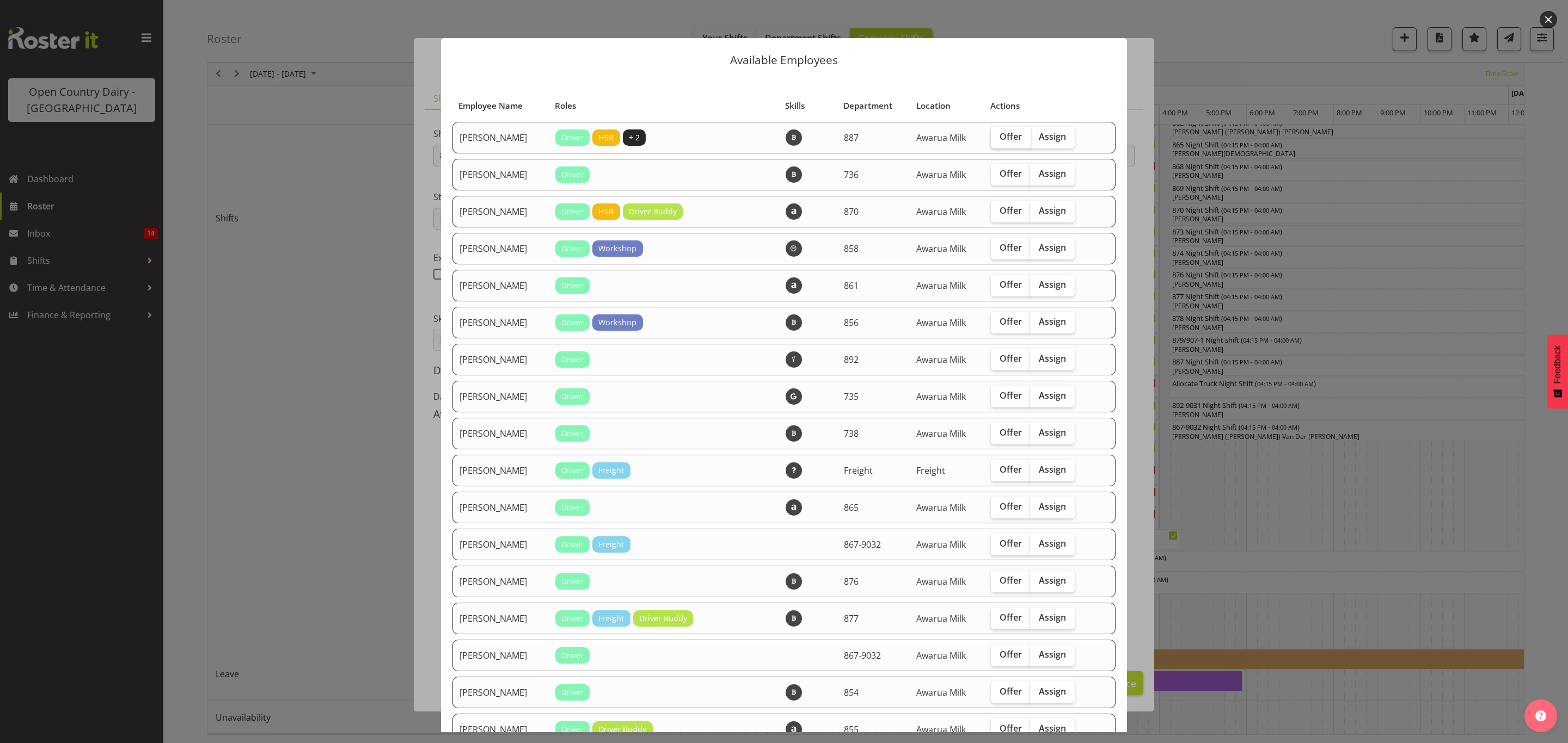
click at [1004, 140] on span "Offer" at bounding box center [1011, 136] width 23 height 11
click at [998, 140] on input "Offer" at bounding box center [994, 137] width 7 height 7
checkbox input "true"
click at [1000, 170] on span "Offer" at bounding box center [1011, 173] width 23 height 11
click at [993, 170] on input "Offer" at bounding box center [994, 174] width 7 height 7
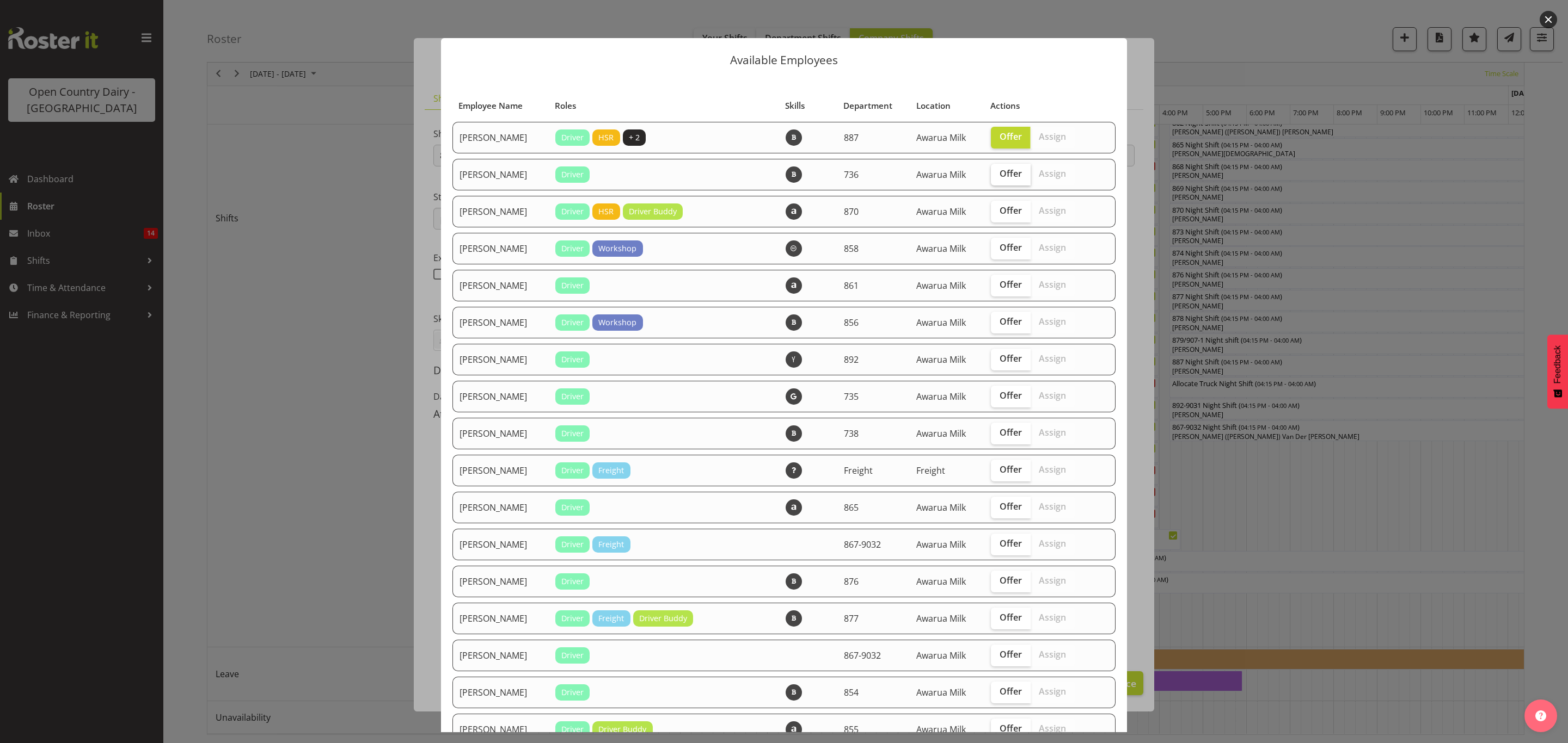
checkbox input "true"
click at [1003, 317] on span "Offer" at bounding box center [1011, 321] width 23 height 11
click at [998, 318] on input "Offer" at bounding box center [994, 321] width 7 height 7
checkbox input "true"
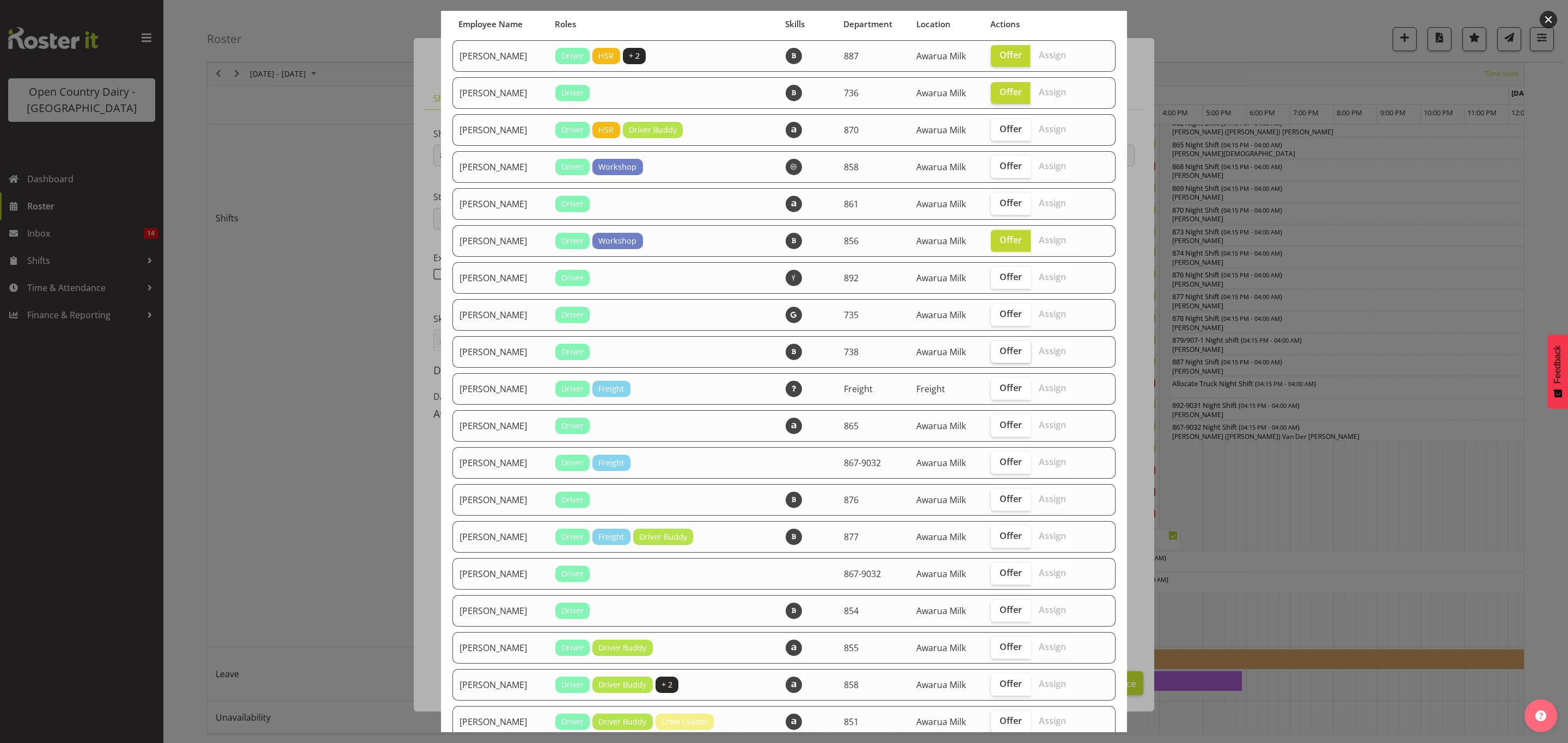
click at [1000, 352] on span "Offer" at bounding box center [1011, 351] width 23 height 11
click at [998, 352] on input "Offer" at bounding box center [994, 351] width 7 height 7
checkbox input "true"
click at [1000, 497] on span "Offer" at bounding box center [1011, 499] width 23 height 11
click at [993, 497] on input "Offer" at bounding box center [994, 499] width 7 height 7
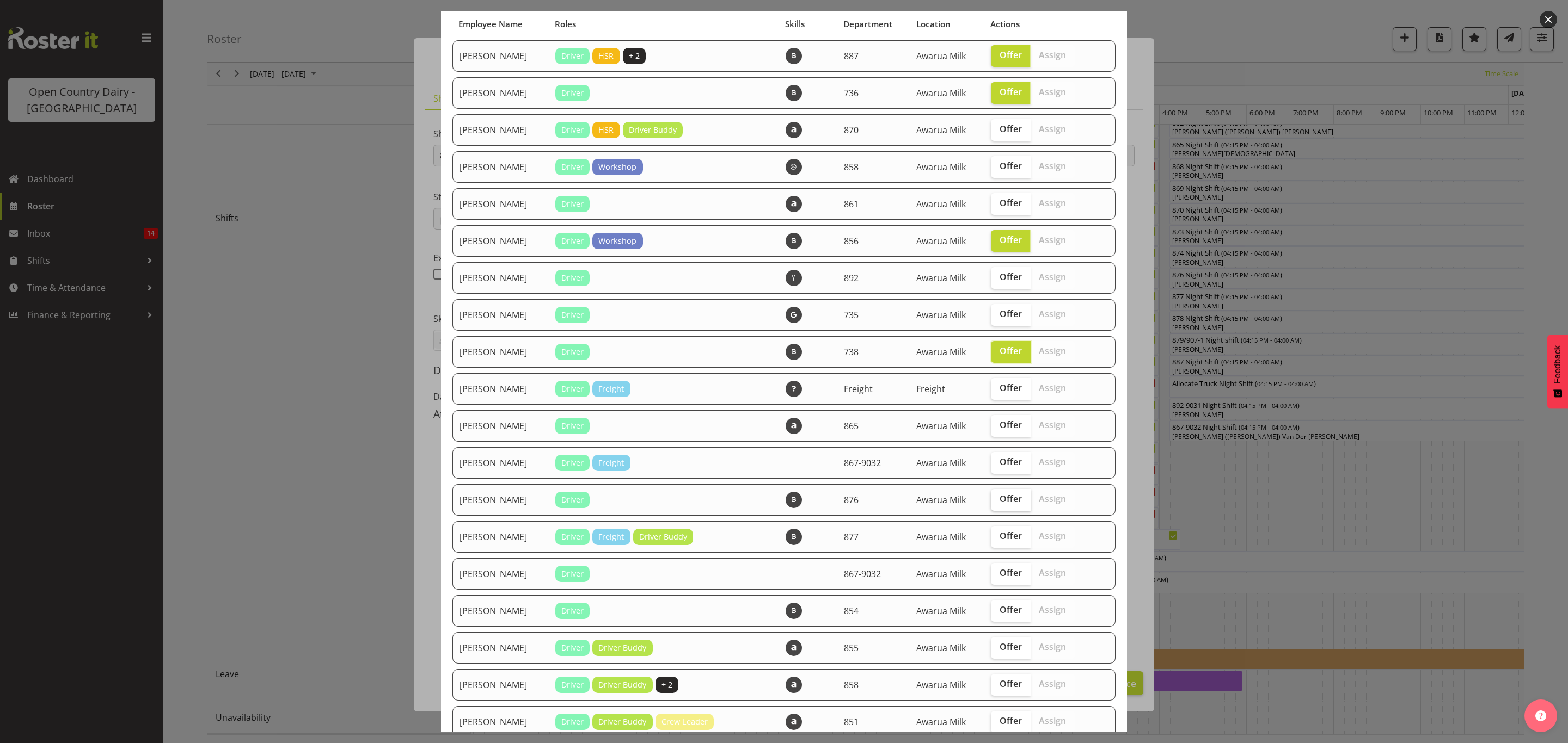
checkbox input "true"
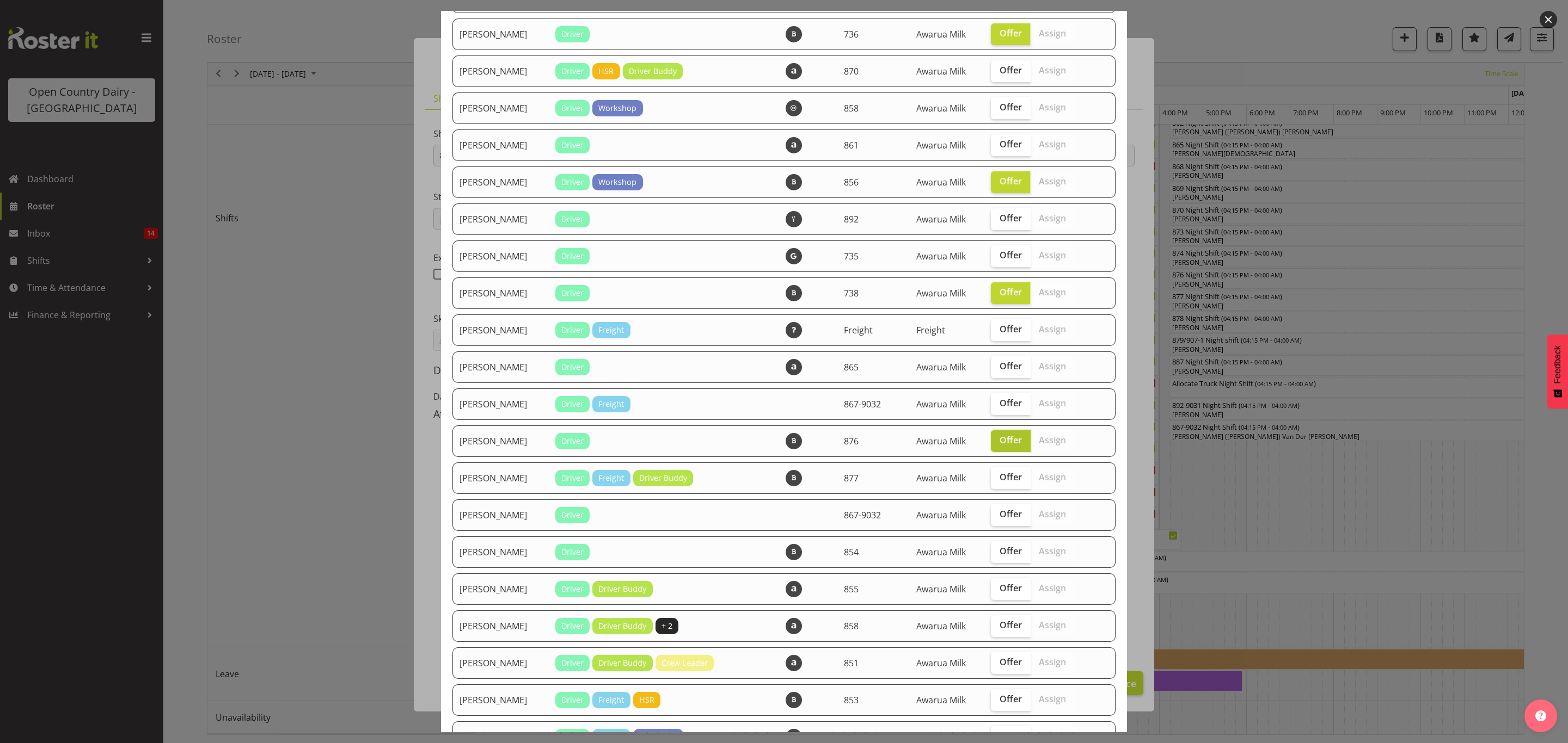
scroll to position [163, 0]
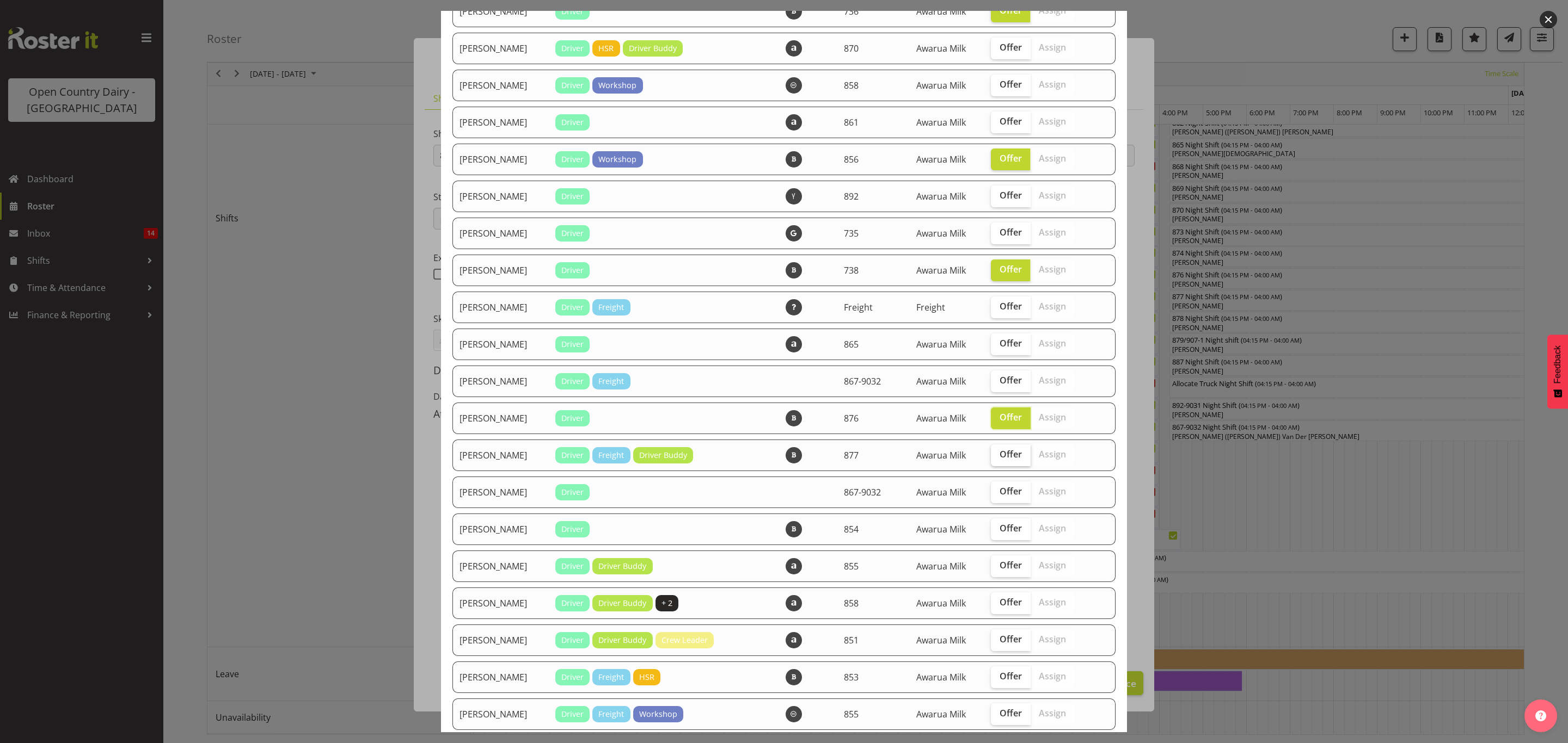
click at [1002, 454] on span "Offer" at bounding box center [1011, 454] width 23 height 11
click at [998, 454] on input "Offer" at bounding box center [994, 454] width 7 height 7
checkbox input "true"
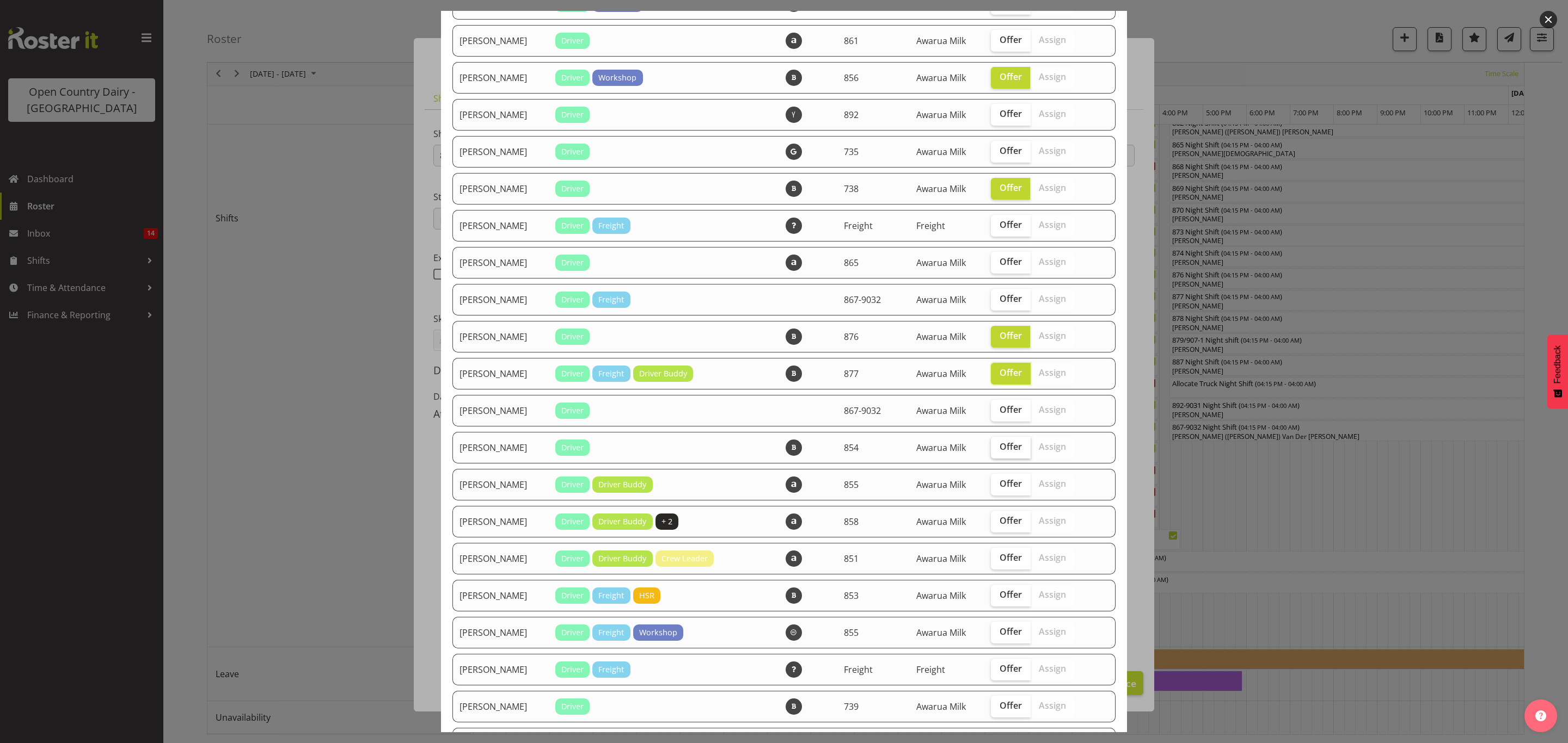
scroll to position [327, 0]
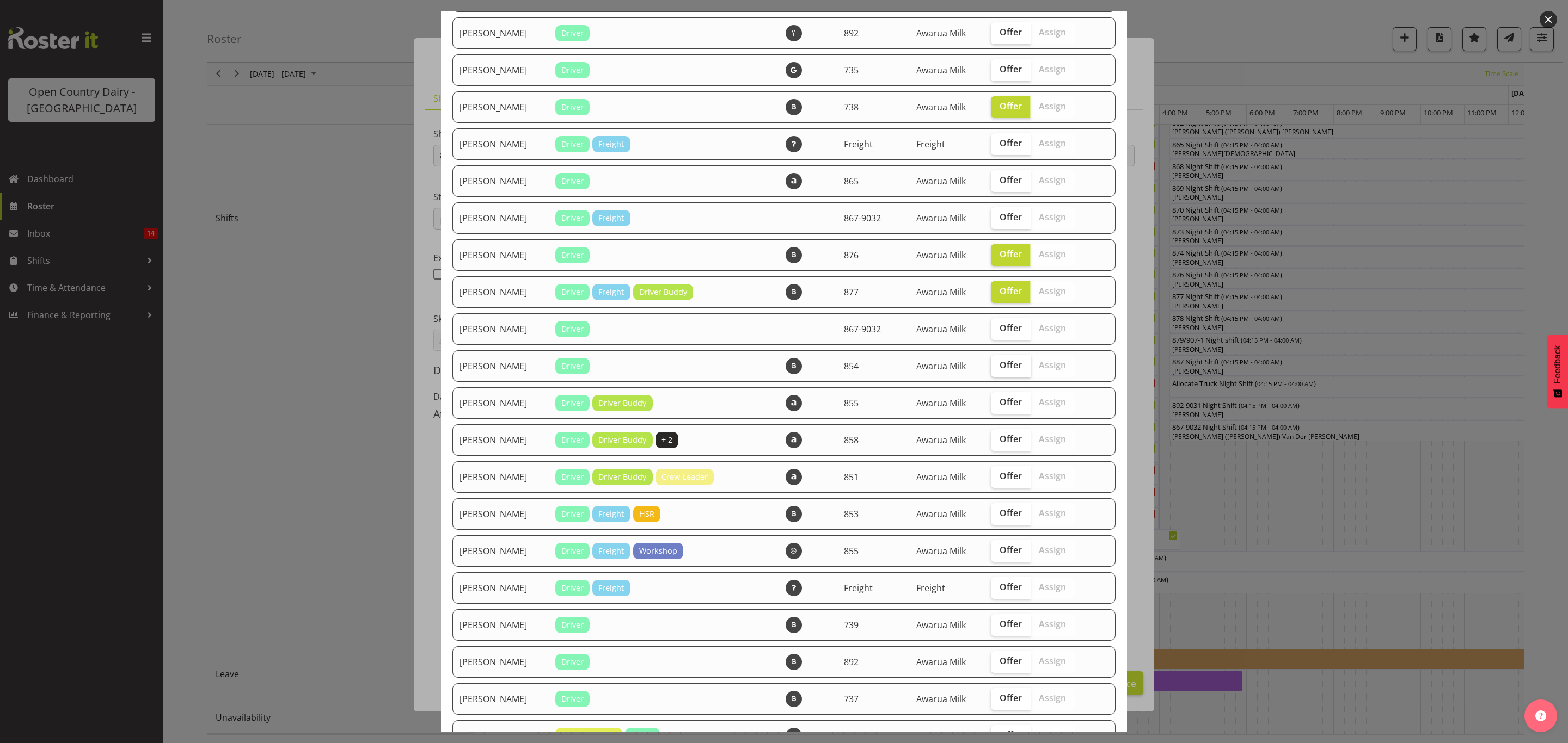
click at [1000, 372] on label "Offer" at bounding box center [1011, 366] width 40 height 22
click at [998, 369] on input "Offer" at bounding box center [994, 365] width 7 height 7
checkbox input "true"
click at [1000, 323] on span "Offer" at bounding box center [1011, 328] width 23 height 11
click at [996, 325] on input "Offer" at bounding box center [994, 328] width 7 height 7
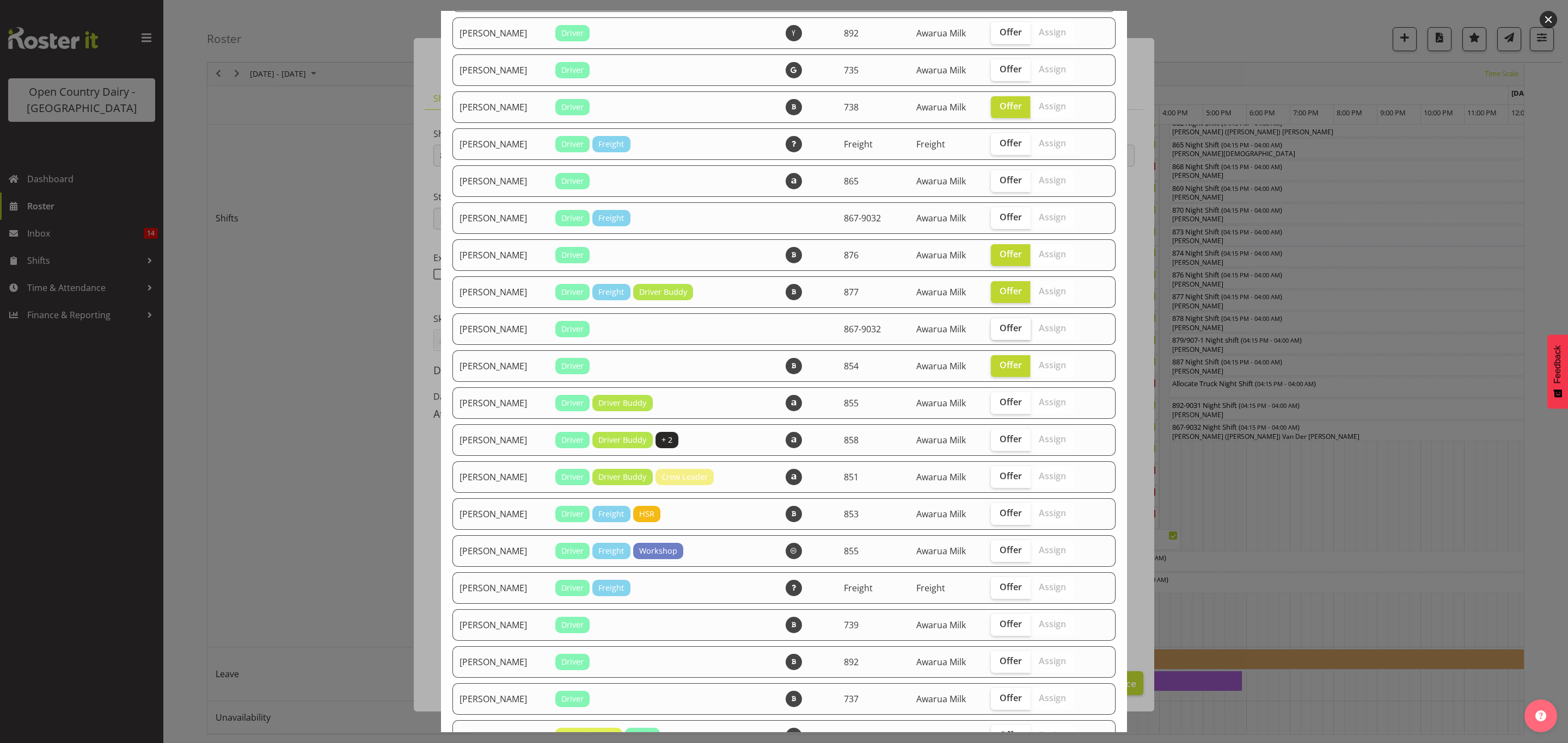
checkbox input "true"
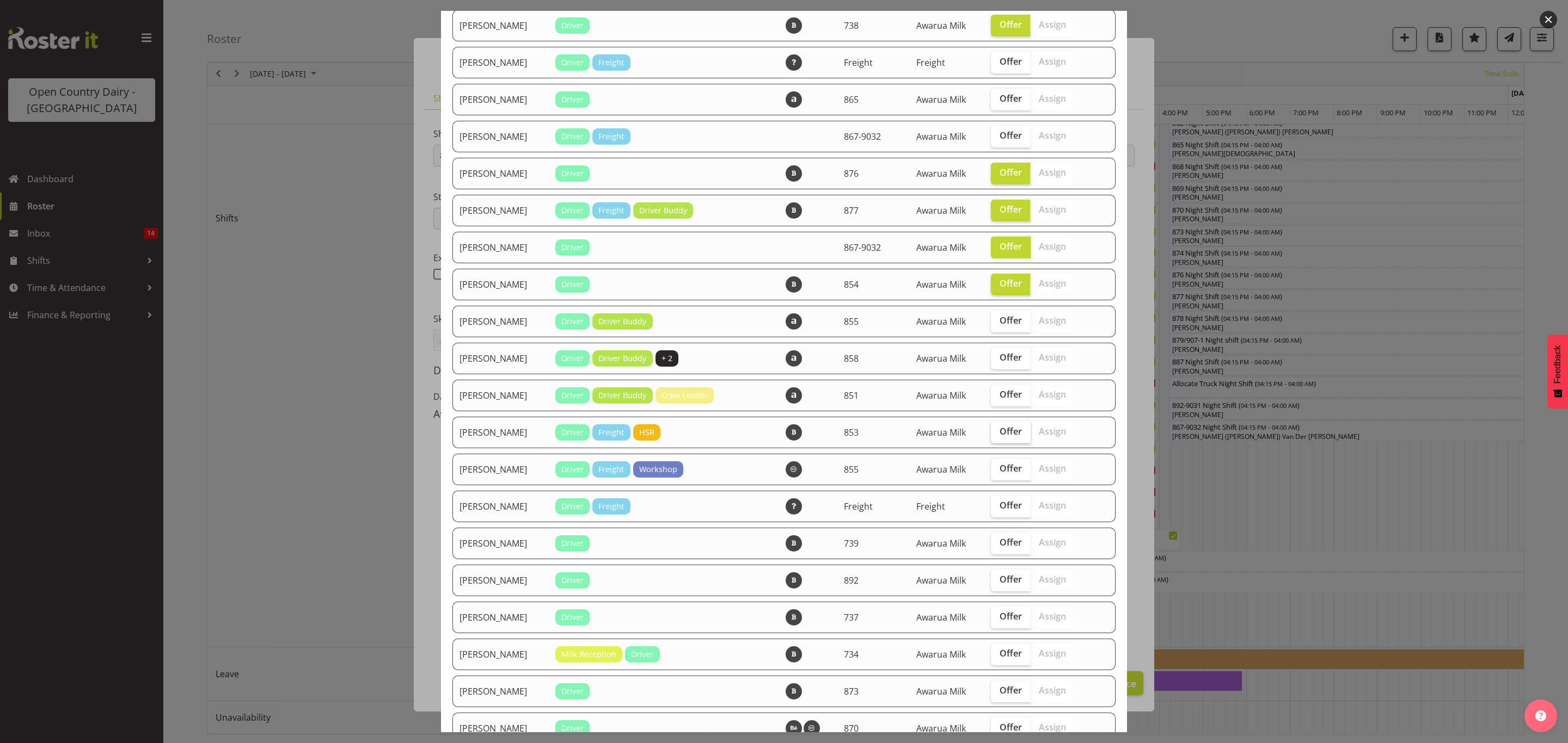
click at [1000, 423] on label "Offer" at bounding box center [1011, 433] width 40 height 22
click at [998, 428] on input "Offer" at bounding box center [994, 431] width 7 height 7
checkbox input "true"
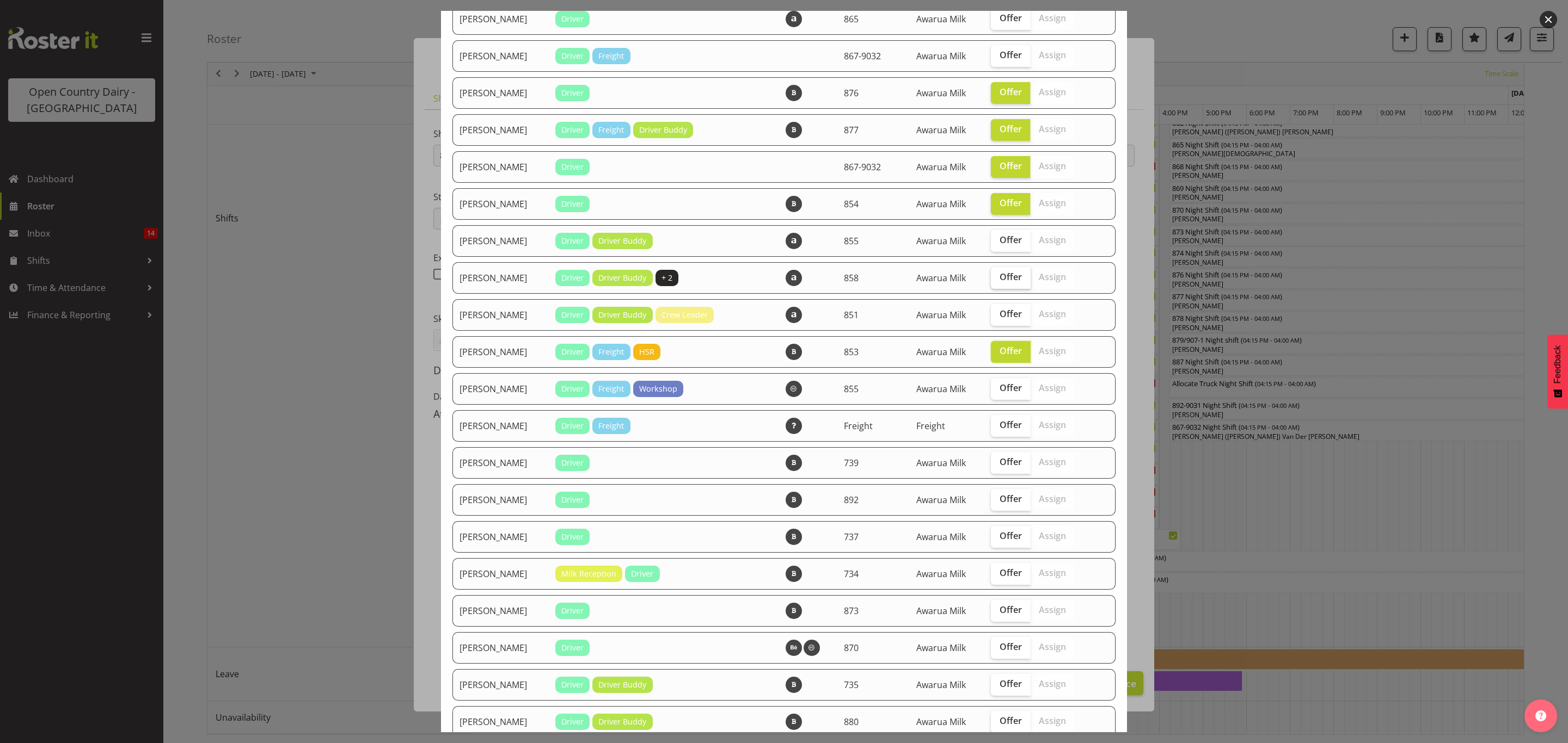
scroll to position [571, 0]
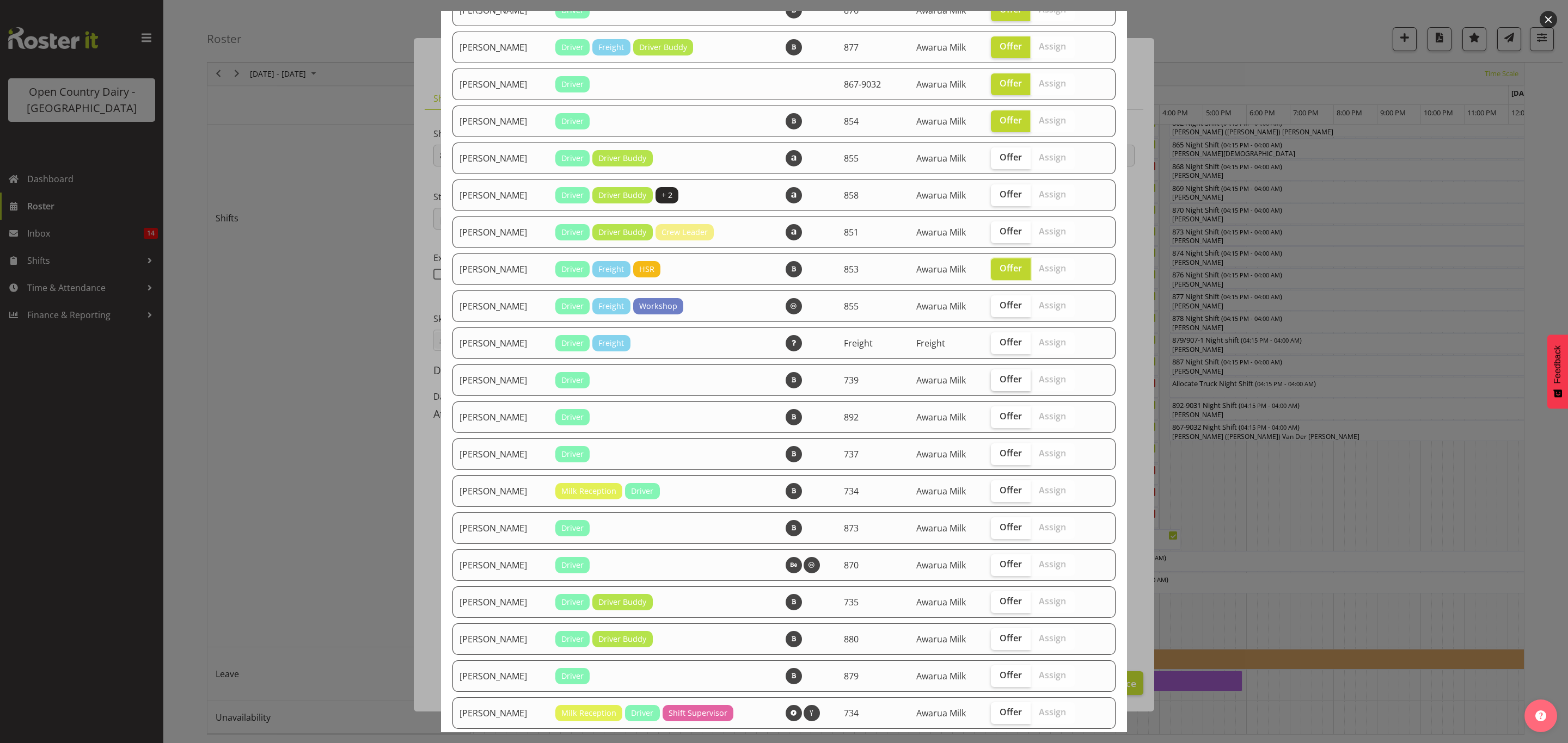
click at [1000, 377] on span "Offer" at bounding box center [1011, 379] width 23 height 11
click at [996, 377] on input "Offer" at bounding box center [994, 379] width 7 height 7
checkbox input "true"
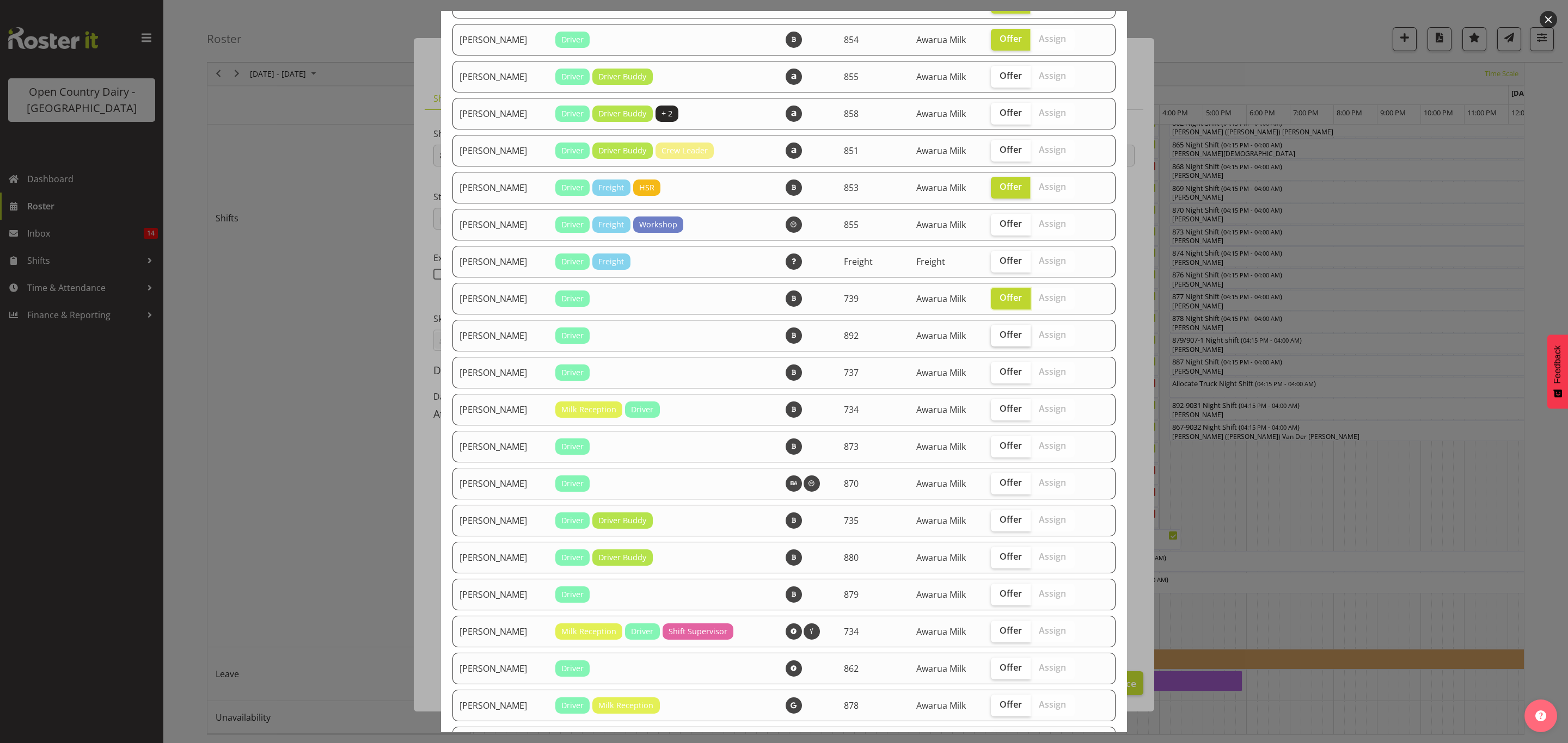
click at [1004, 330] on span "Offer" at bounding box center [1011, 334] width 23 height 11
click at [998, 331] on input "Offer" at bounding box center [994, 334] width 7 height 7
checkbox input "true"
click at [998, 362] on label "Offer" at bounding box center [1011, 373] width 40 height 22
click at [998, 369] on input "Offer" at bounding box center [994, 372] width 7 height 7
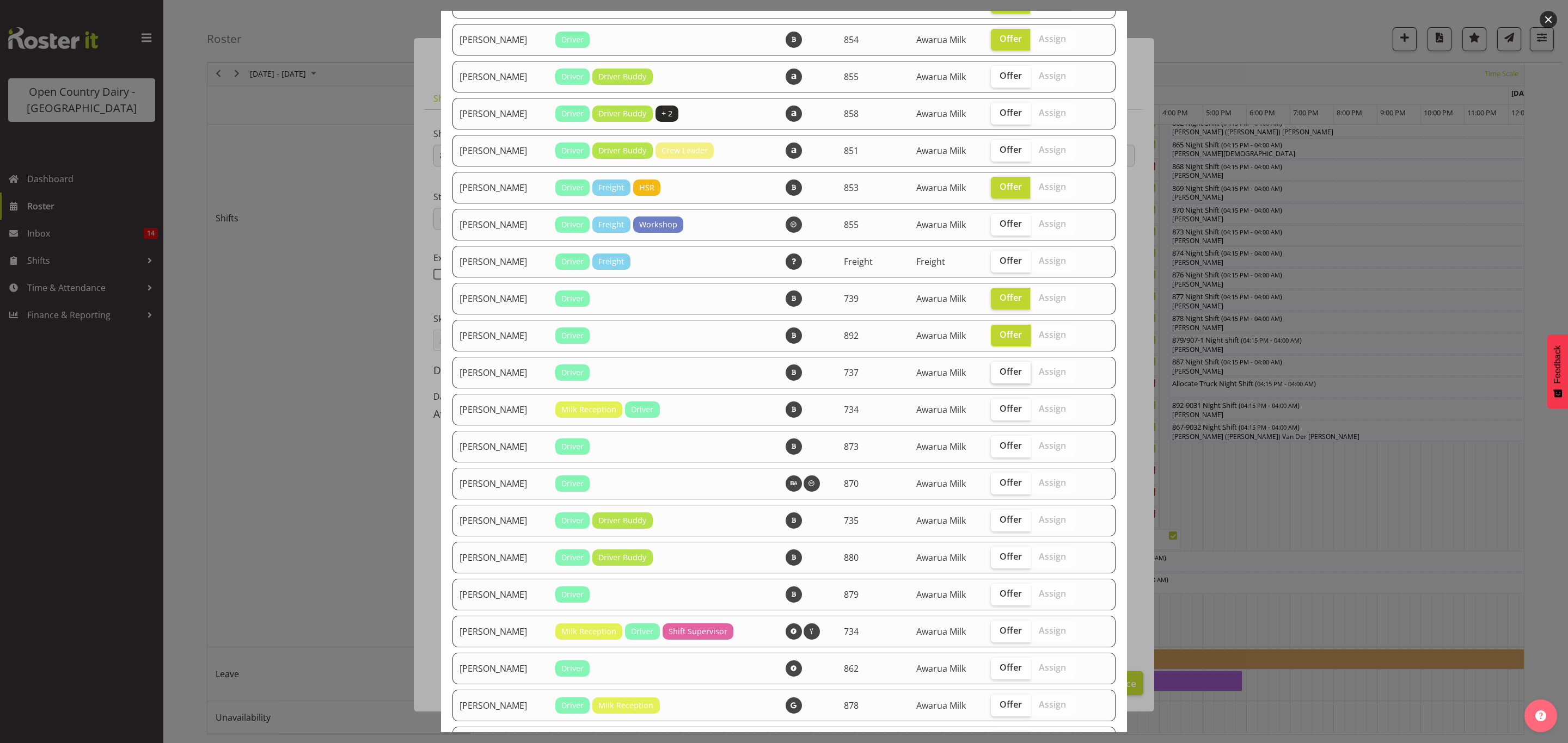
checkbox input "true"
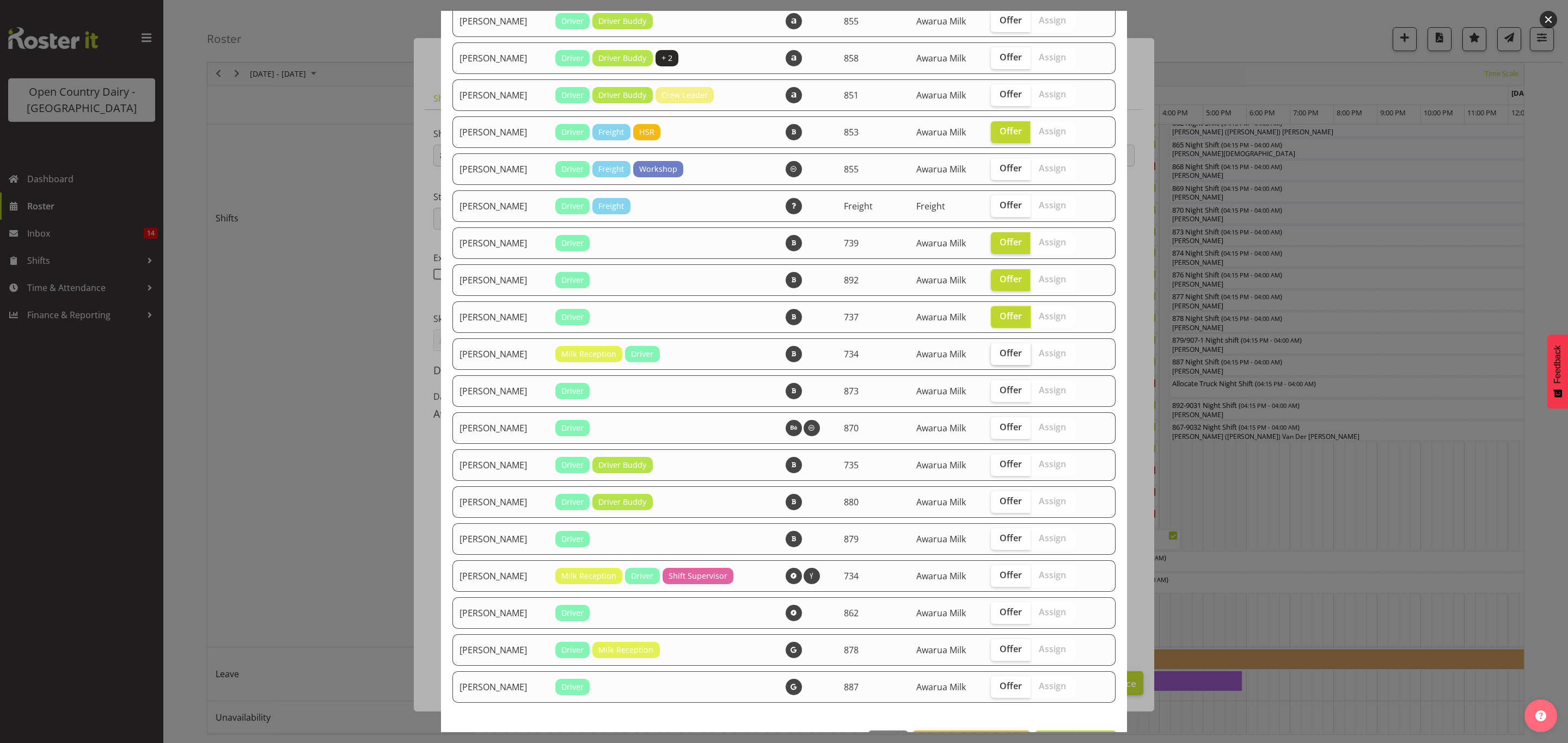
scroll to position [735, 0]
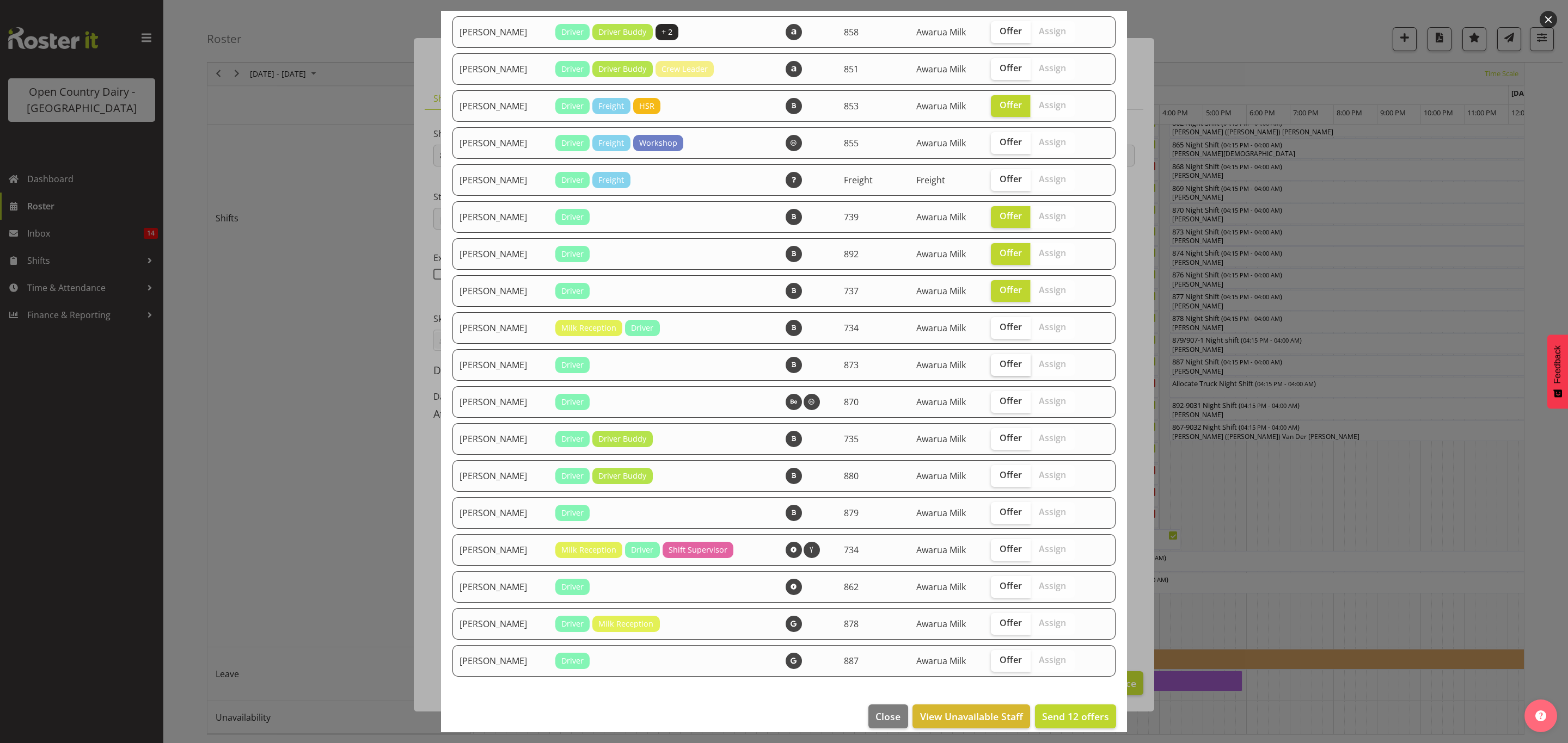
click at [1000, 366] on span "Offer" at bounding box center [1011, 363] width 23 height 11
click at [998, 366] on input "Offer" at bounding box center [994, 364] width 7 height 7
checkbox input "true"
click at [1000, 438] on span "Offer" at bounding box center [1011, 438] width 23 height 11
click at [996, 438] on input "Offer" at bounding box center [994, 438] width 7 height 7
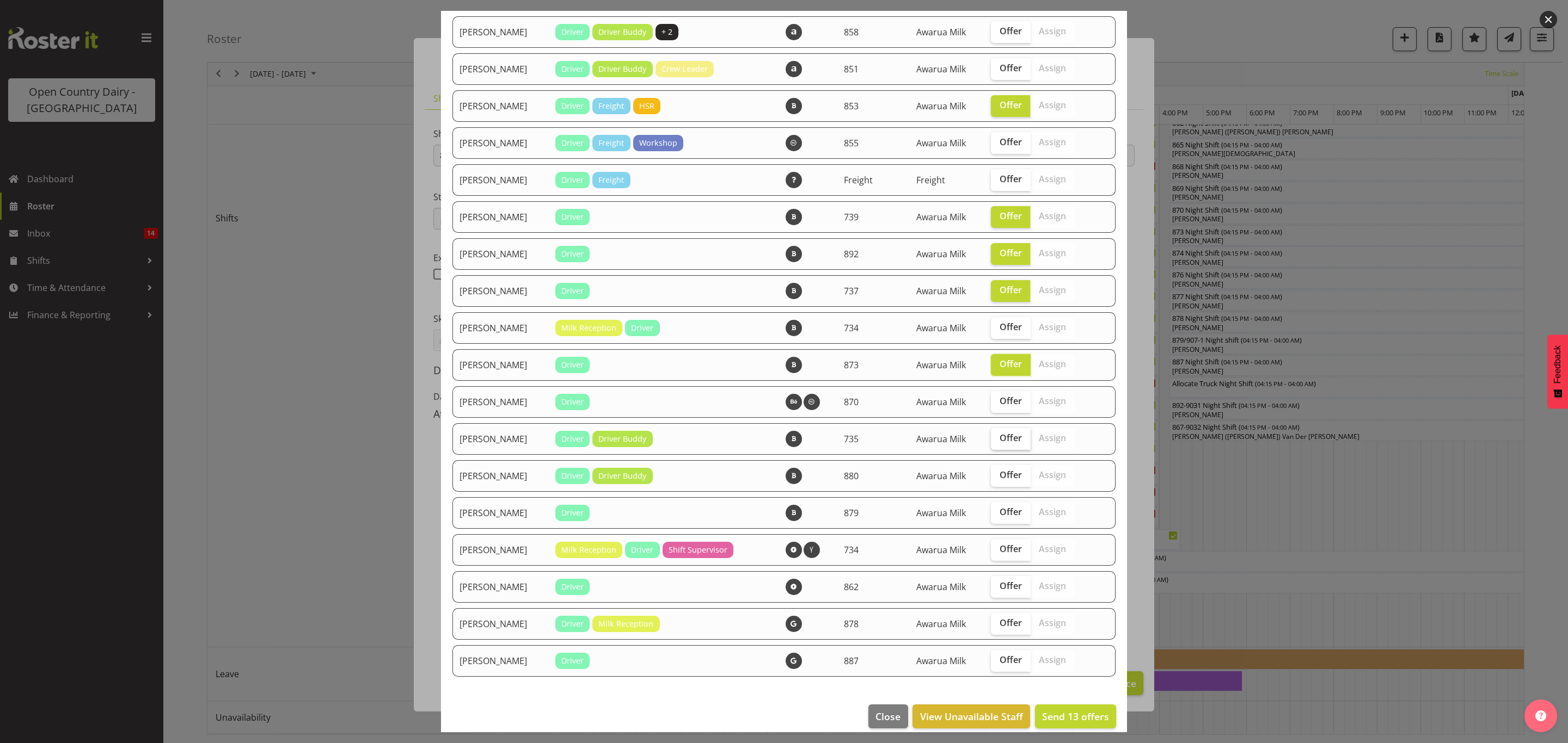
checkbox input "true"
click at [1000, 580] on span "Offer" at bounding box center [1011, 585] width 23 height 11
click at [998, 583] on input "Offer" at bounding box center [994, 586] width 7 height 7
checkbox input "true"
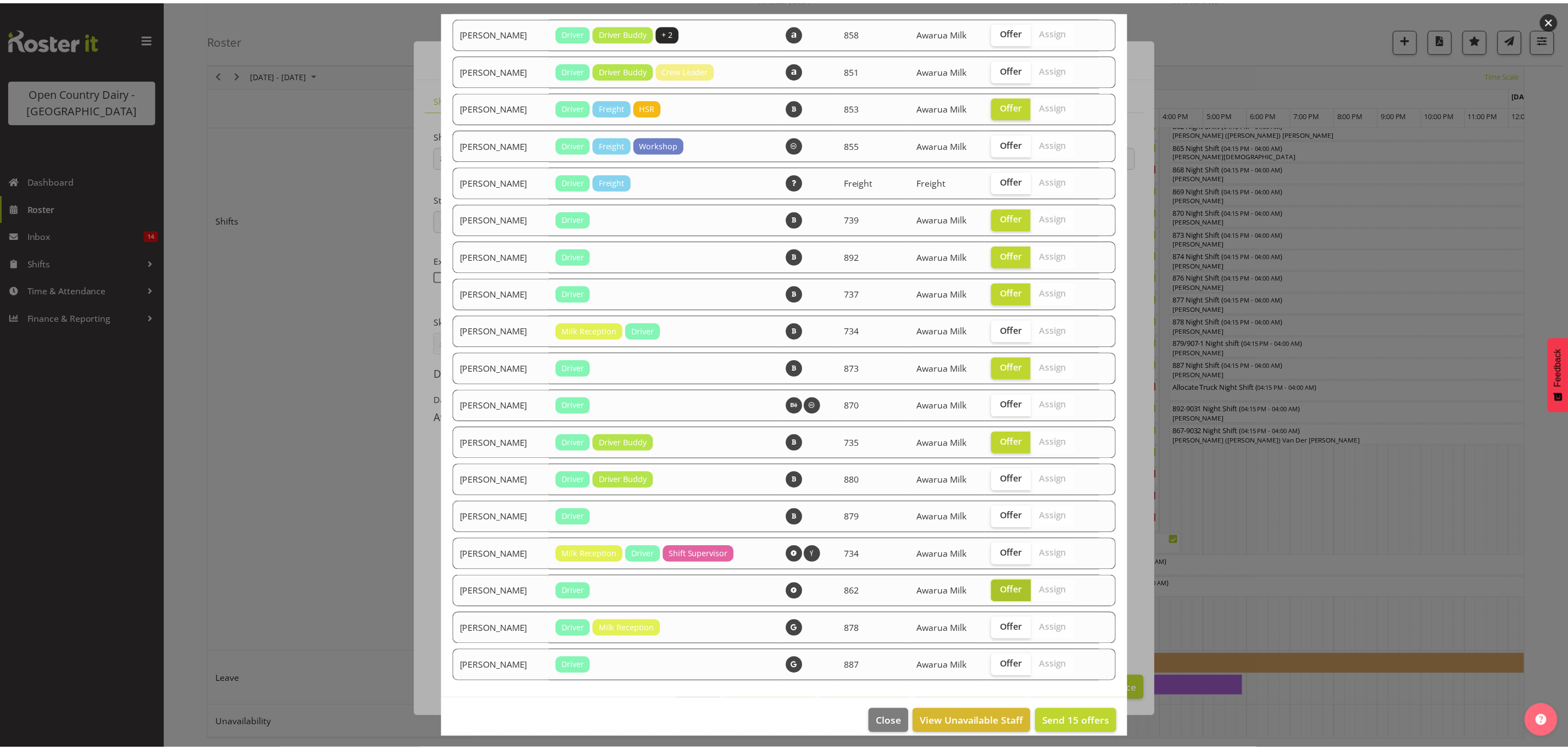
scroll to position [752, 0]
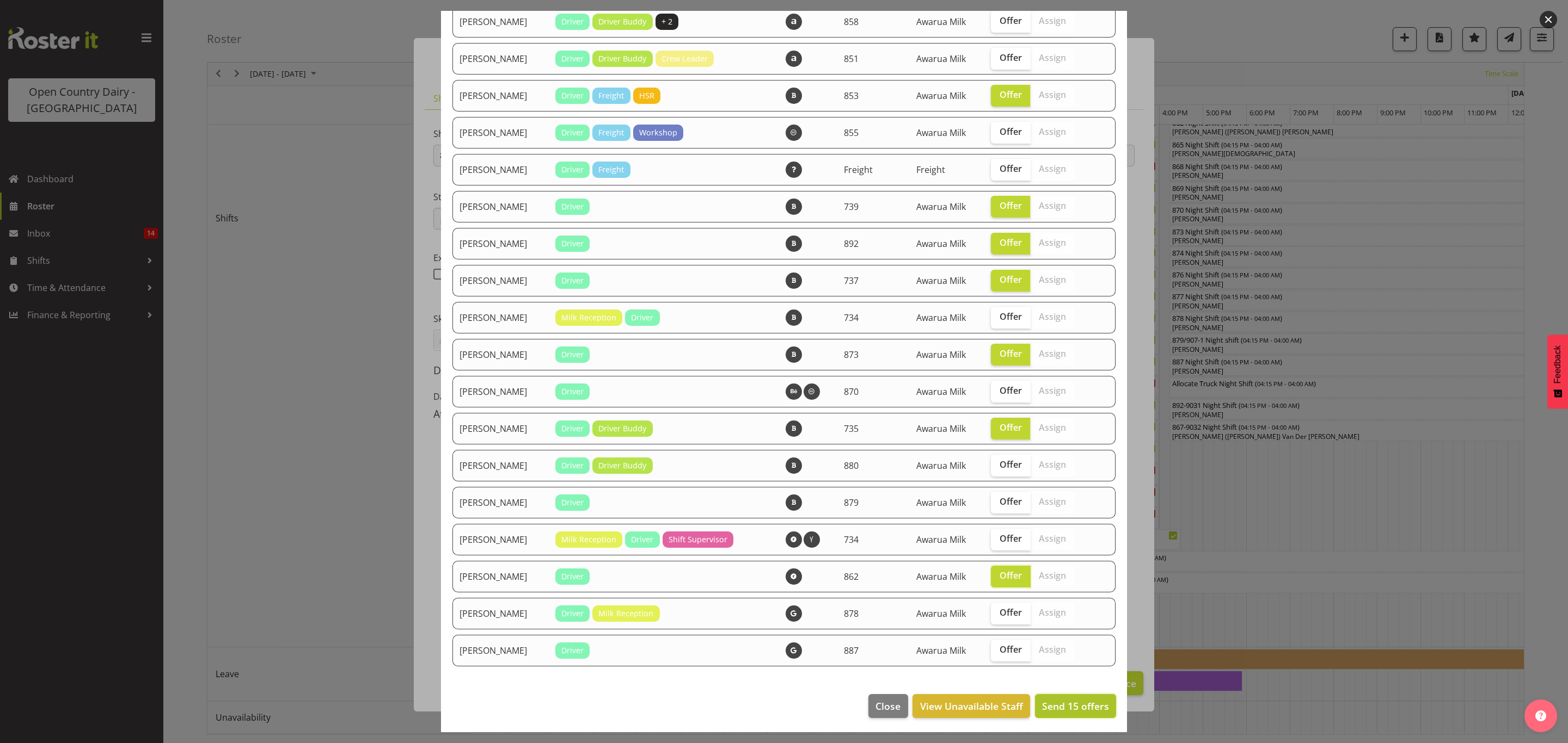
click at [1049, 700] on span "Send 15 offers" at bounding box center [1075, 706] width 67 height 13
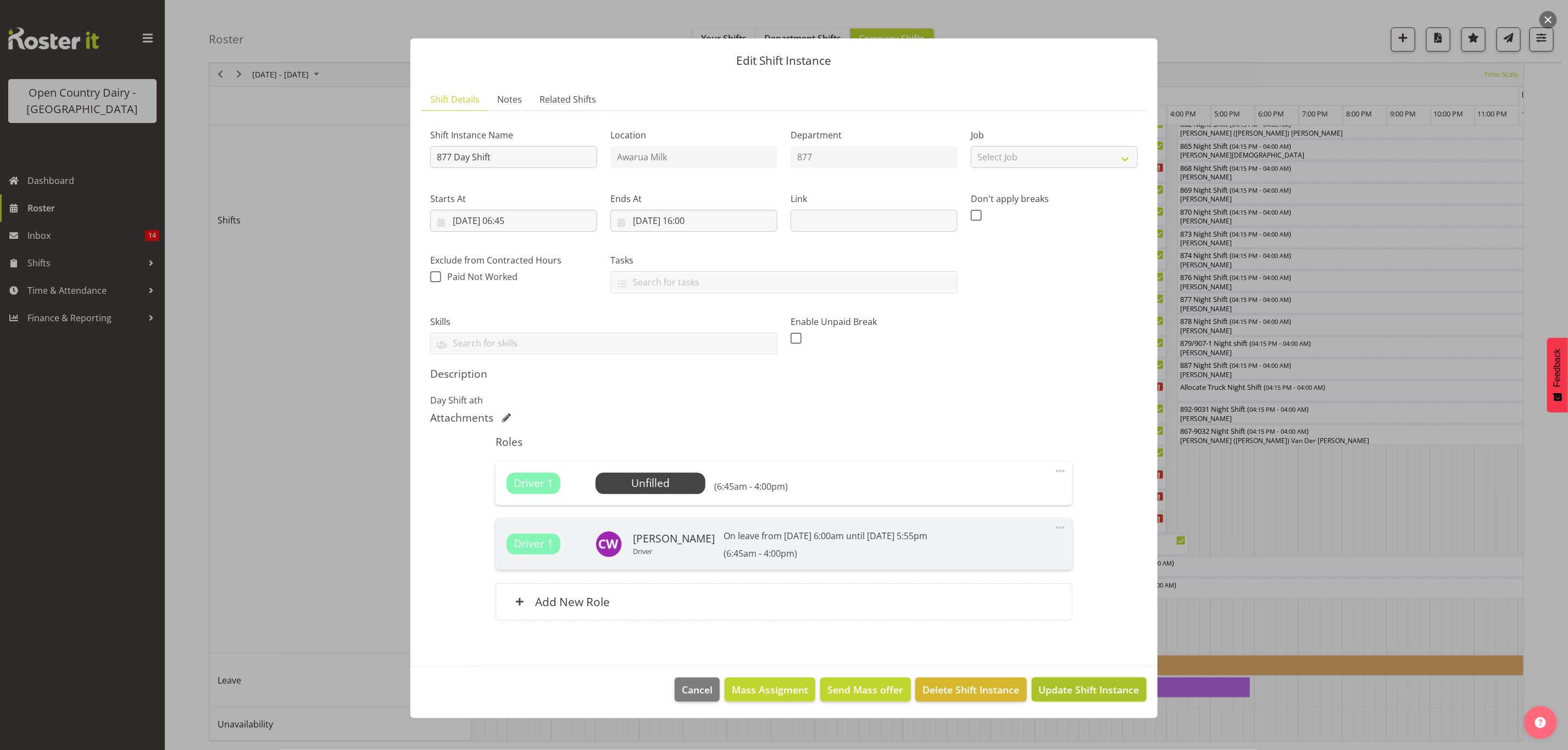
click at [1045, 694] on span "Update Shift Instance" at bounding box center [1089, 690] width 100 height 14
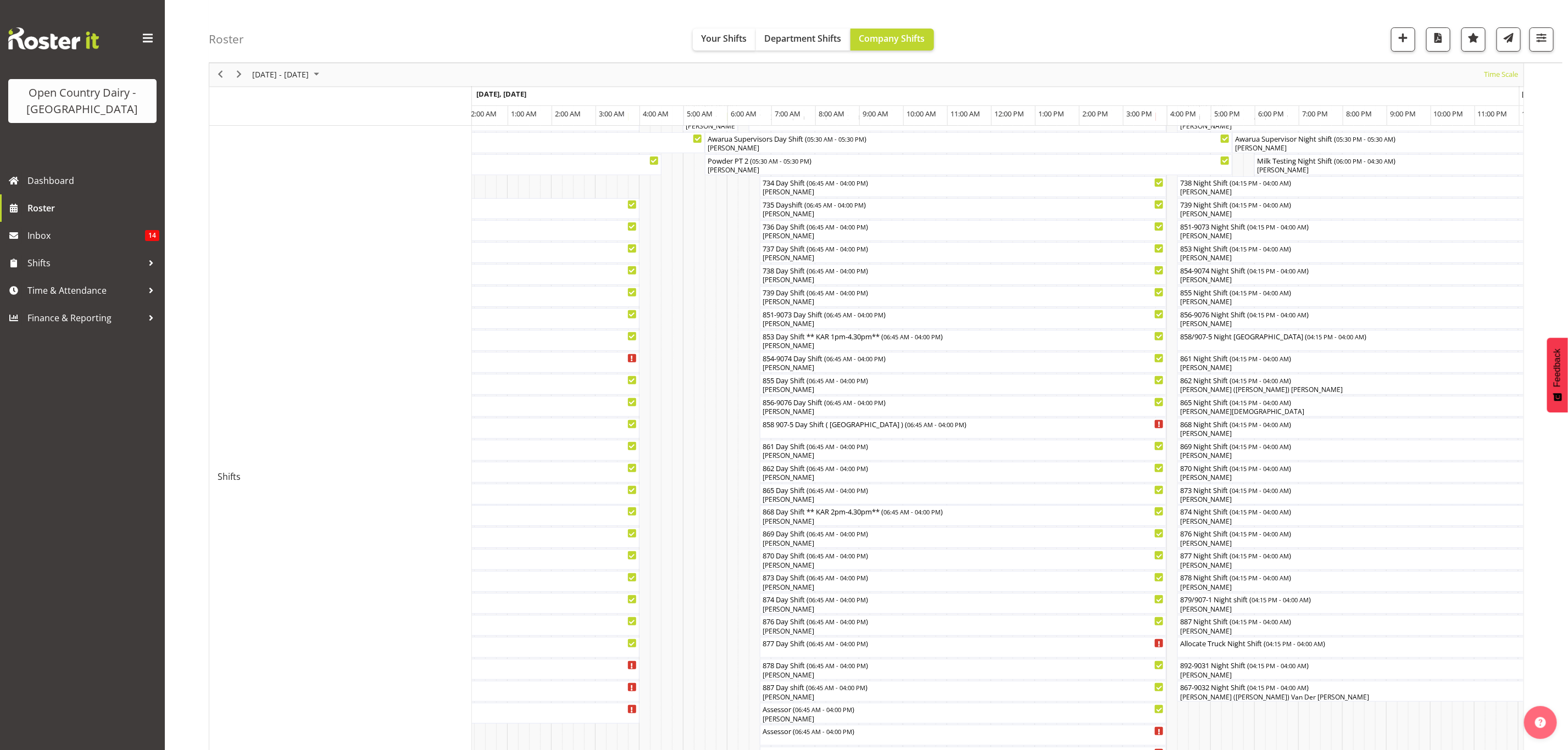
scroll to position [247, 0]
